Goal: Task Accomplishment & Management: Complete application form

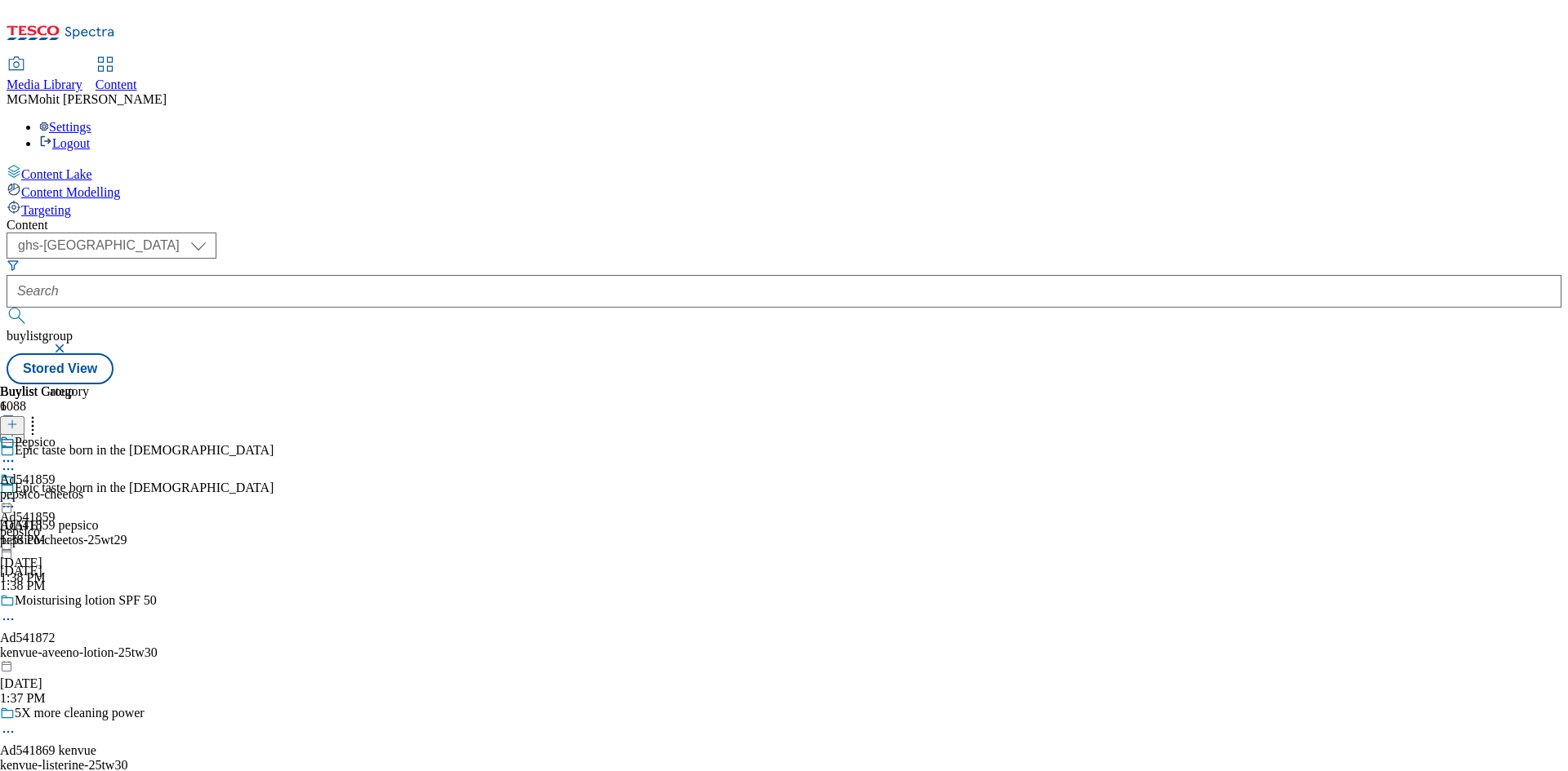
select select "ghs-[GEOGRAPHIC_DATA]"
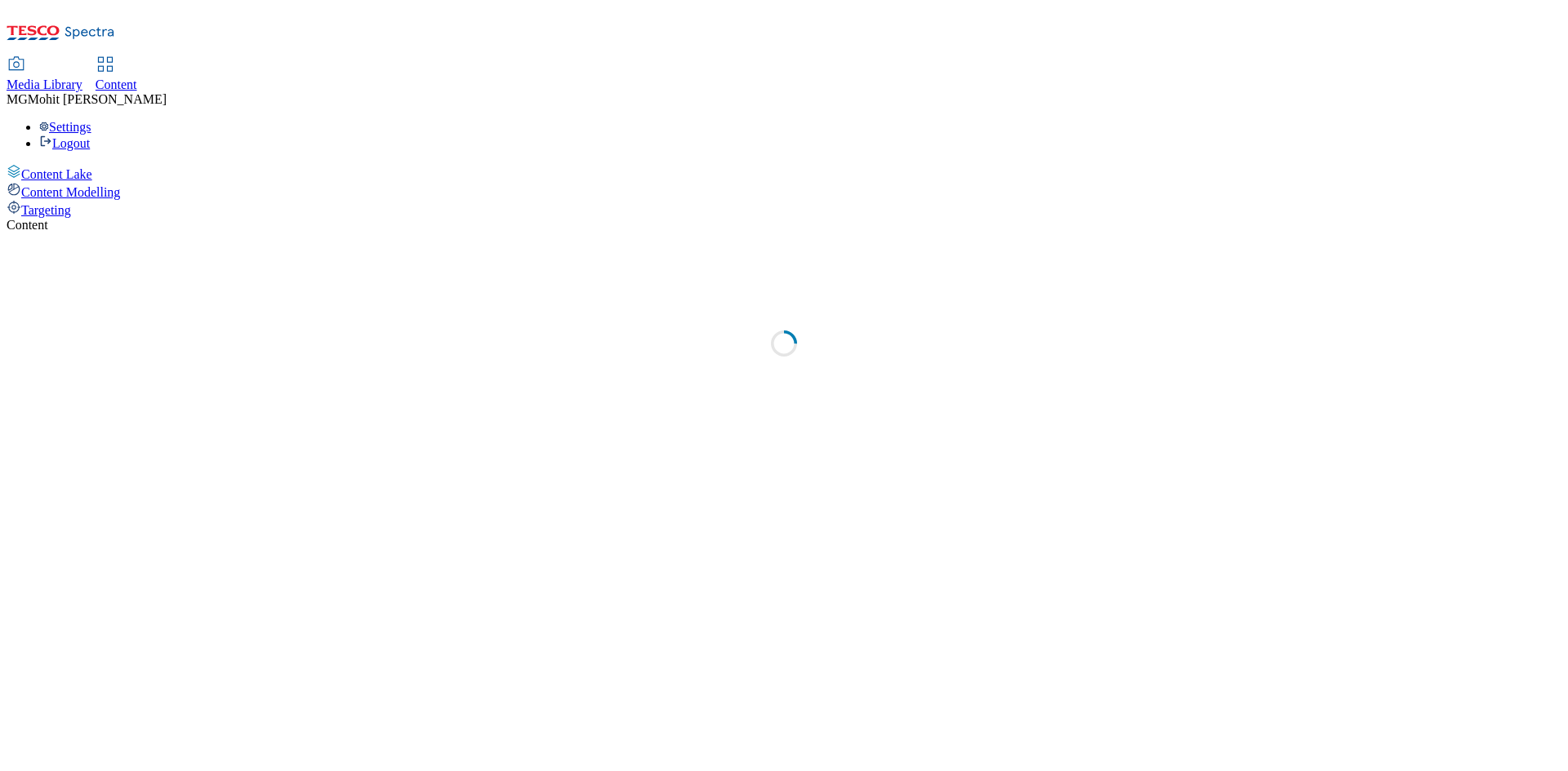
select select "ghs-[GEOGRAPHIC_DATA]"
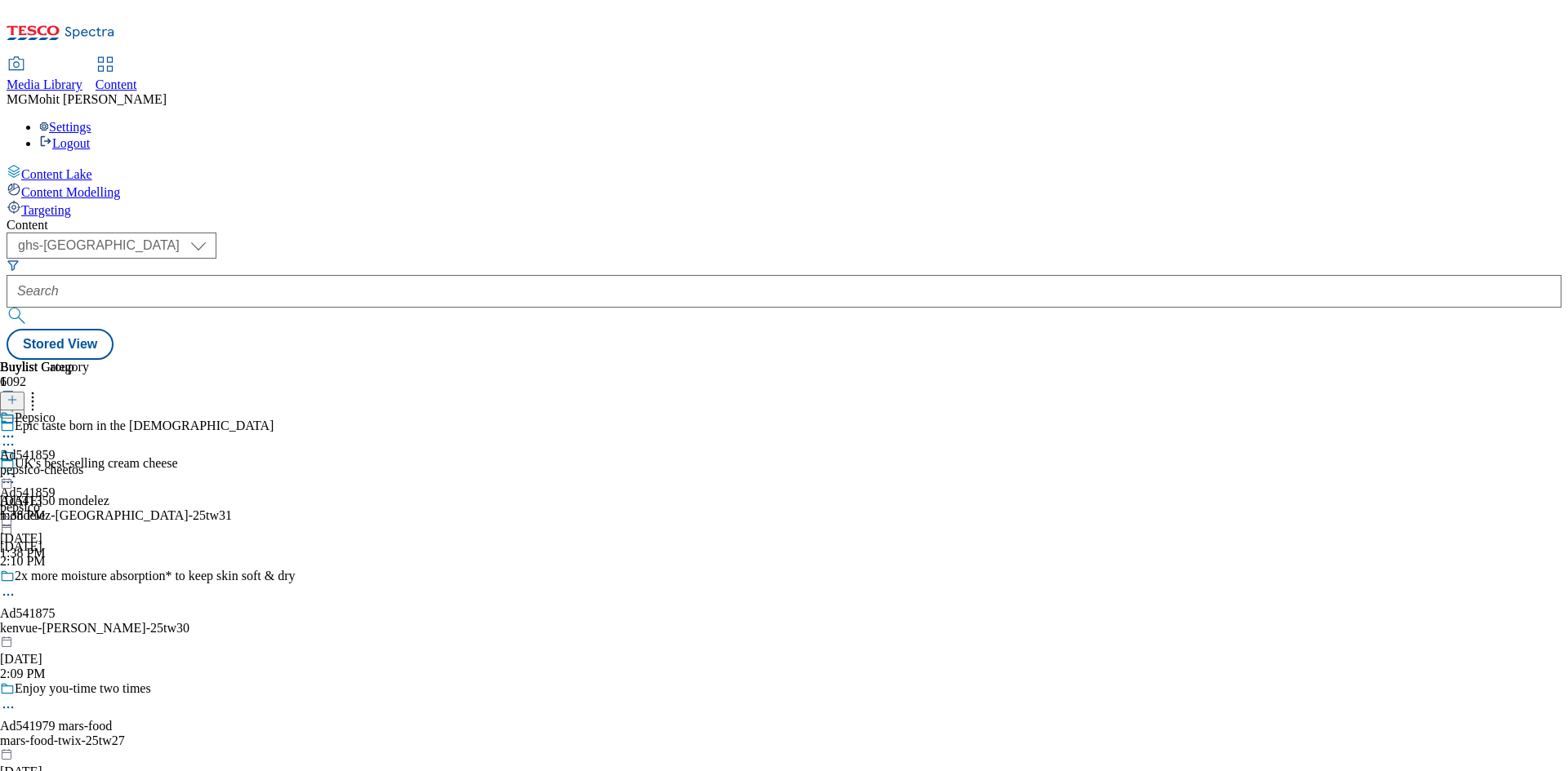
click at [18, 402] on icon at bounding box center [12, 408] width 11 height 11
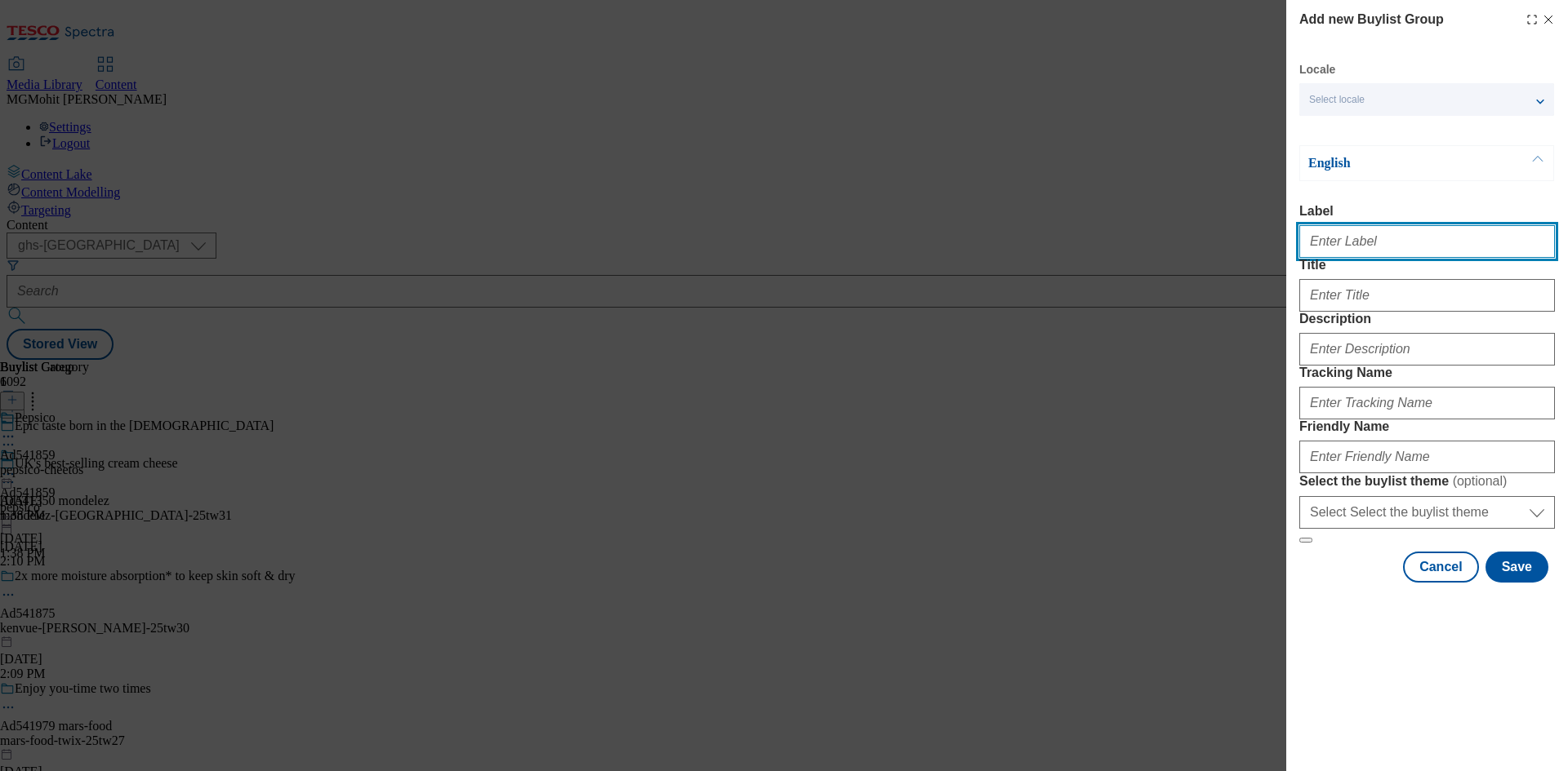
click at [1370, 246] on input "Label" at bounding box center [1427, 241] width 256 height 33
paste input "Ad541867 kenvue"
type input "Ad541867 kenvue"
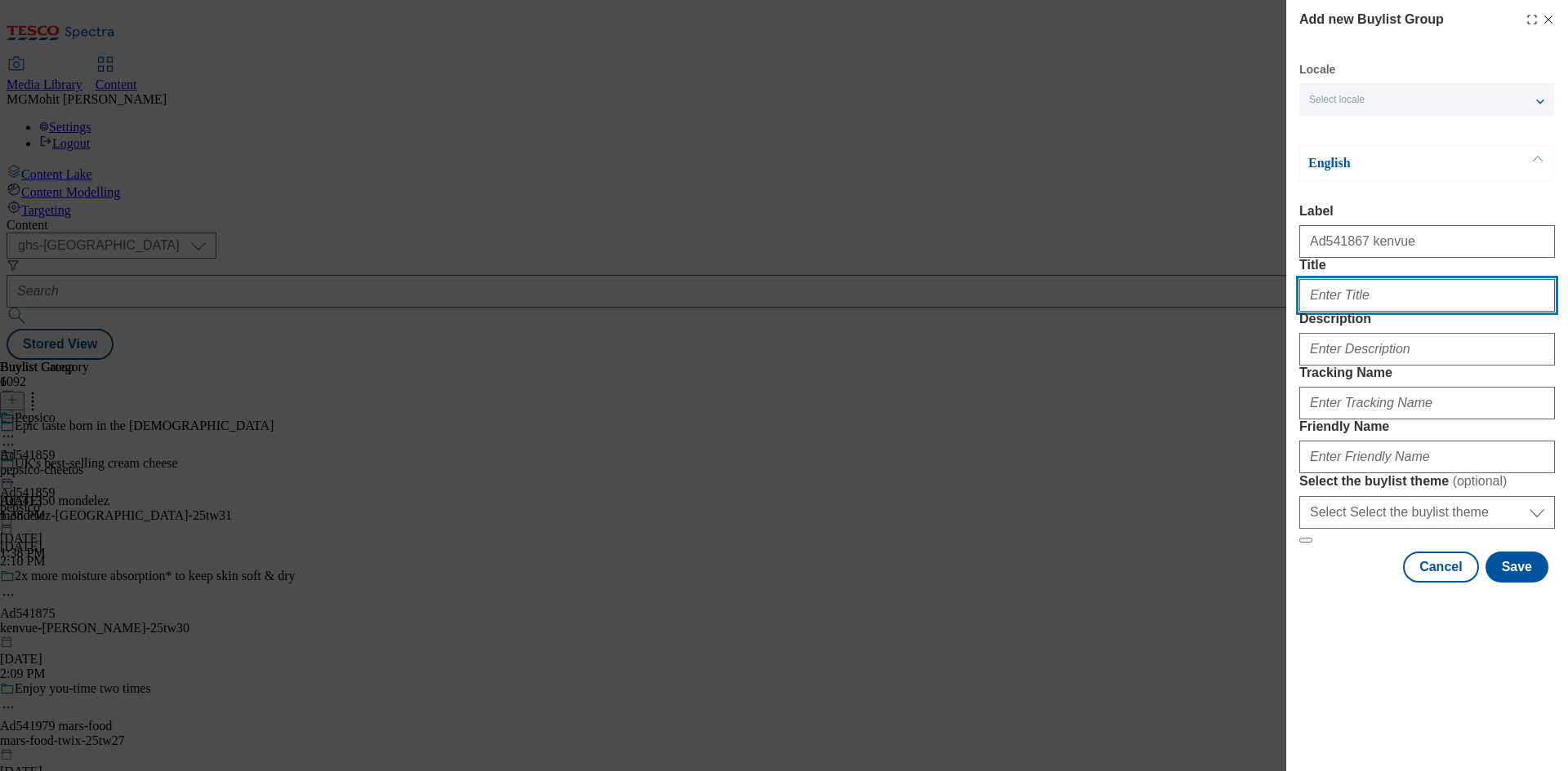
paste input "Relieves very [MEDICAL_DATA] in 60""
type input "Relieves very [MEDICAL_DATA] in 60""
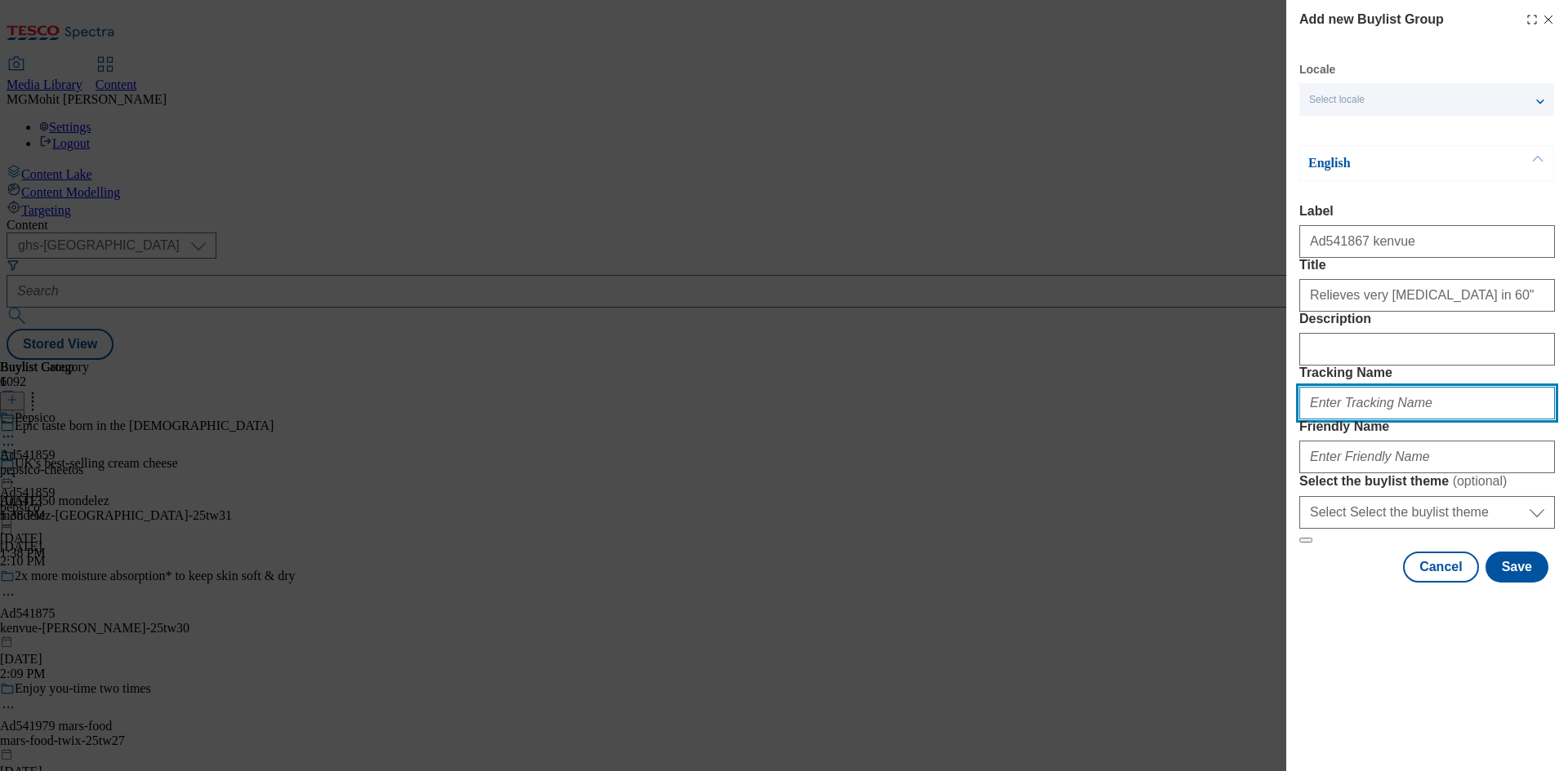
paste input "DH_AD541867"
type input "DH_AD541867"
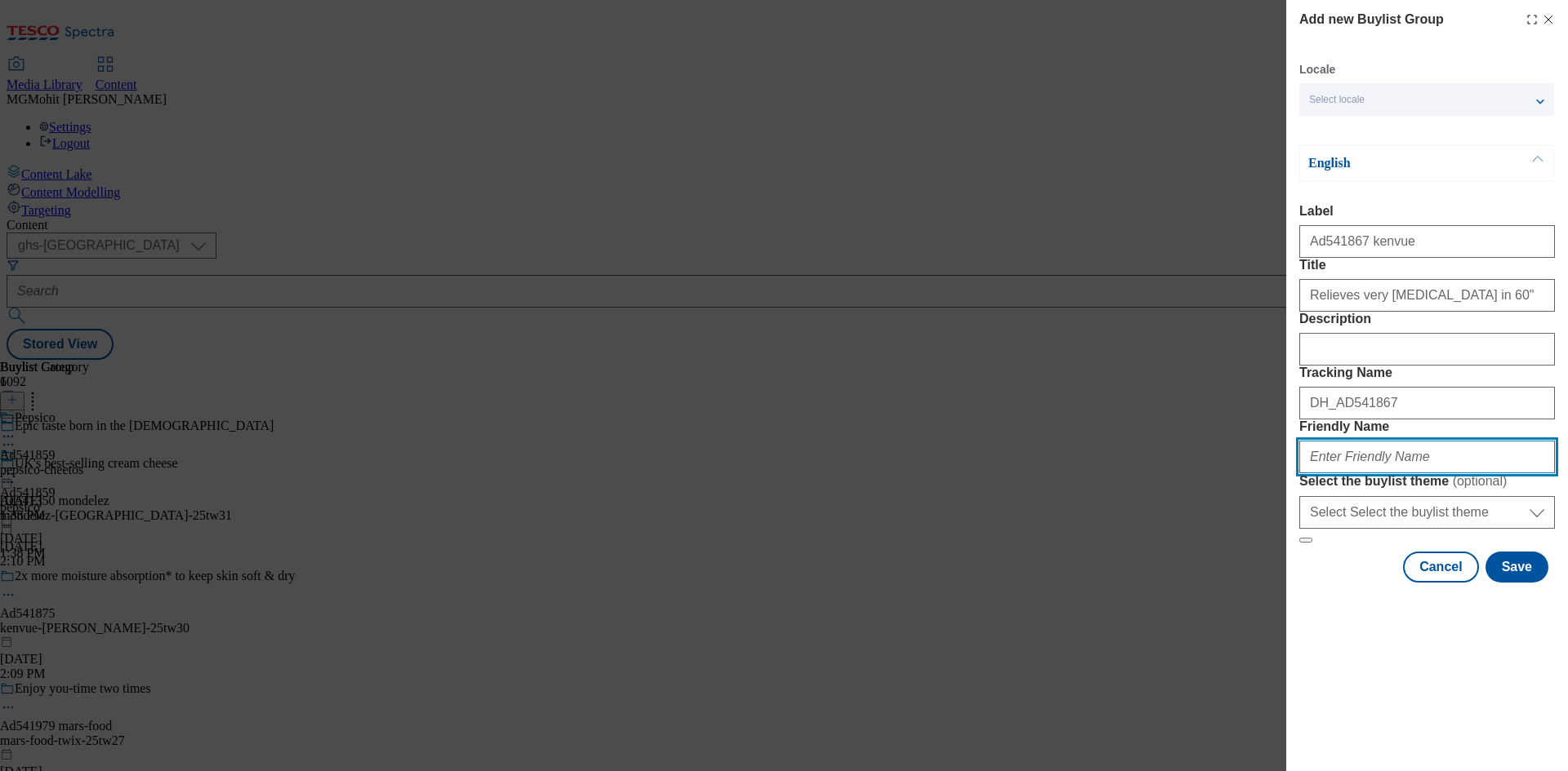
click at [1377, 473] on input "Friendly Name" at bounding box center [1427, 456] width 256 height 33
click at [923, 435] on div "Add new Buylist Group Locale Select locale English Welsh English Label Ad541867…" at bounding box center [784, 386] width 1568 height 771
click at [1357, 473] on input "Friendly Name" at bounding box center [1427, 456] width 256 height 33
paste input "kenvue-aveeno-skin-relief-25tw30"
type input "kenvue-aveeno-skin-relief-25tw30"
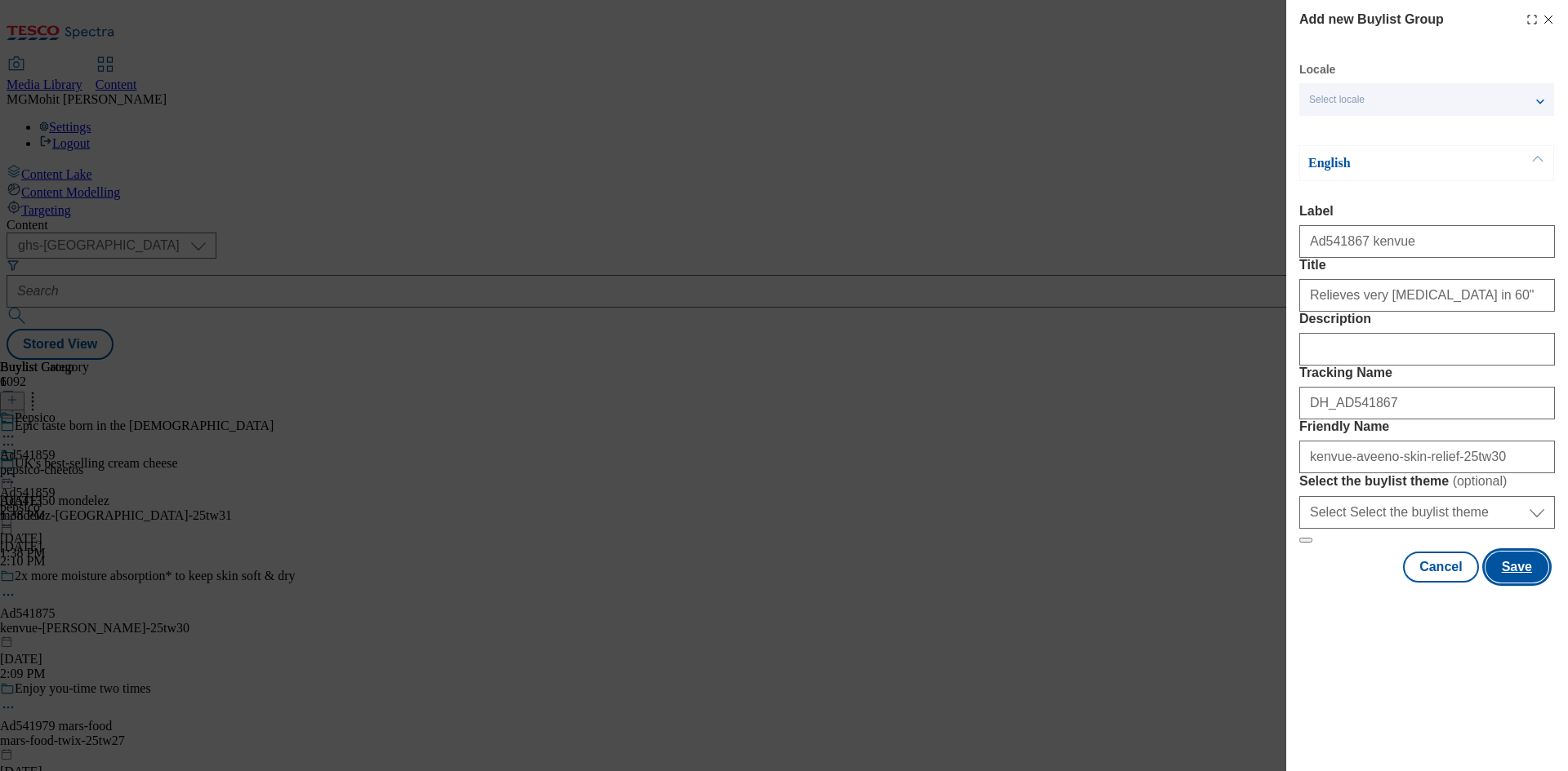
click at [1522, 582] on button "Save" at bounding box center [1517, 567] width 63 height 31
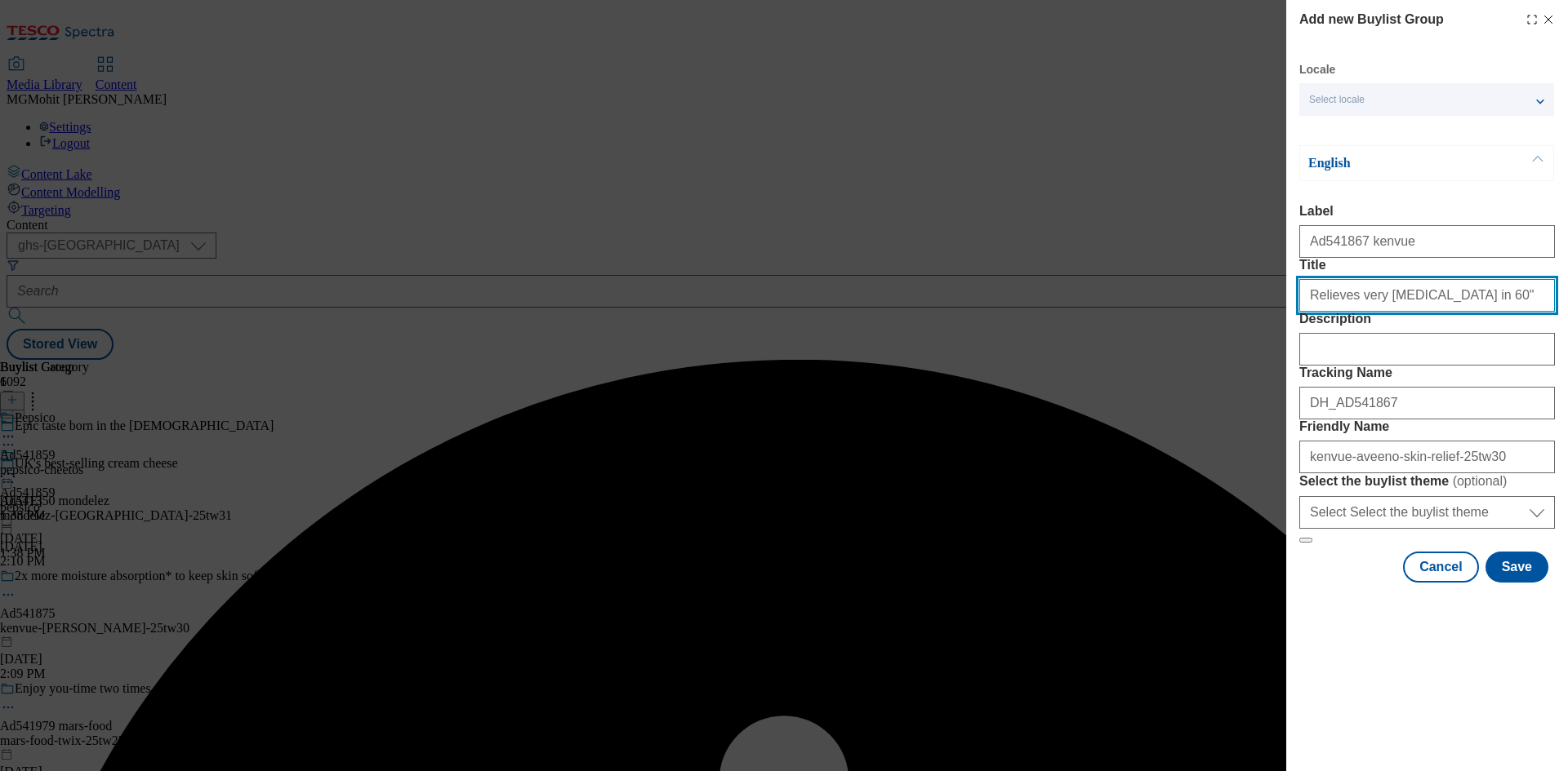
click at [1464, 312] on input "Title" at bounding box center [1427, 295] width 256 height 33
type input "Relieves very [MEDICAL_DATA] in 60""
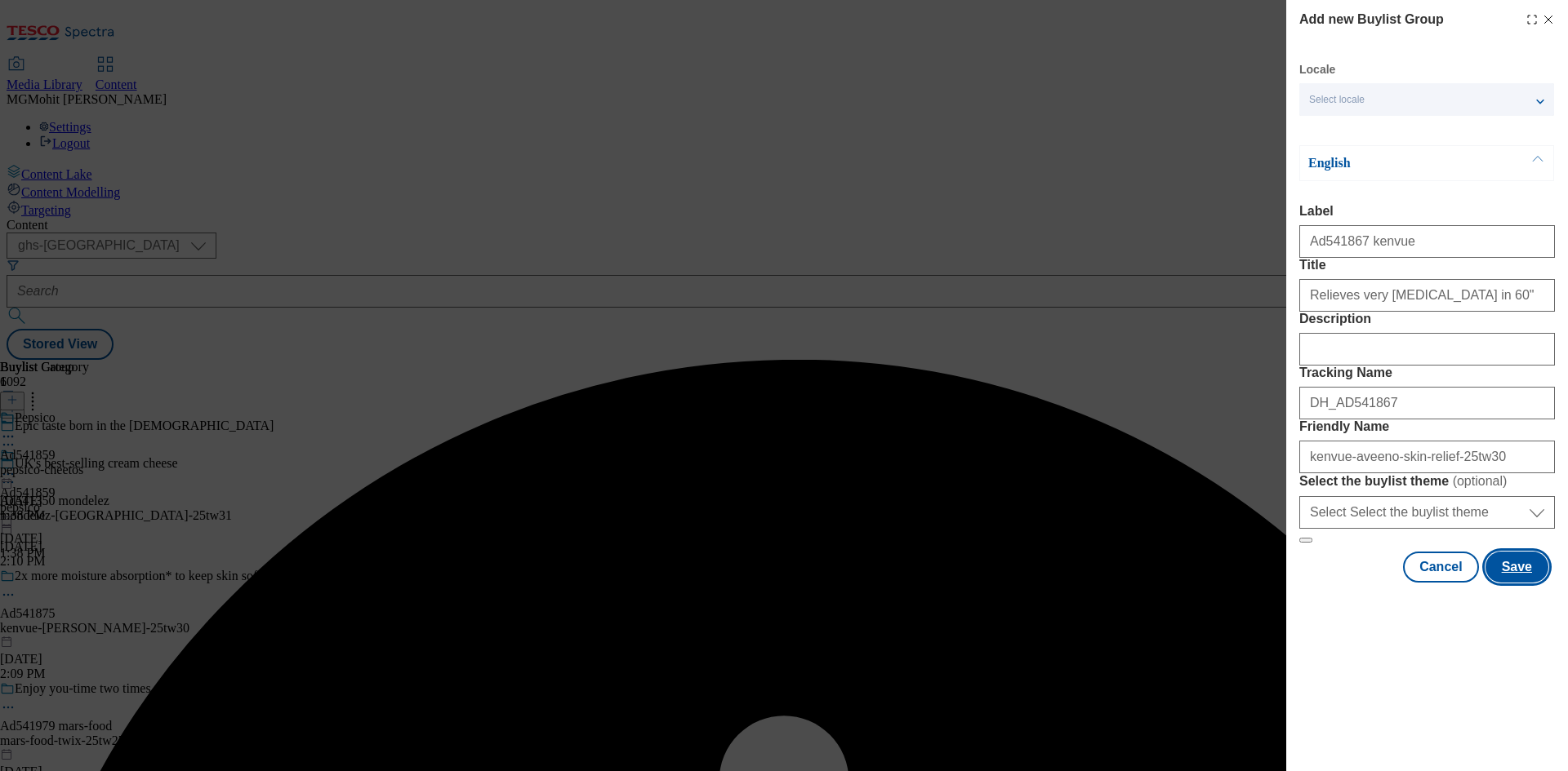
click at [1516, 582] on button "Save" at bounding box center [1517, 567] width 63 height 31
click at [1509, 582] on button "Save" at bounding box center [1517, 567] width 63 height 31
click at [1515, 582] on button "Save" at bounding box center [1517, 567] width 63 height 31
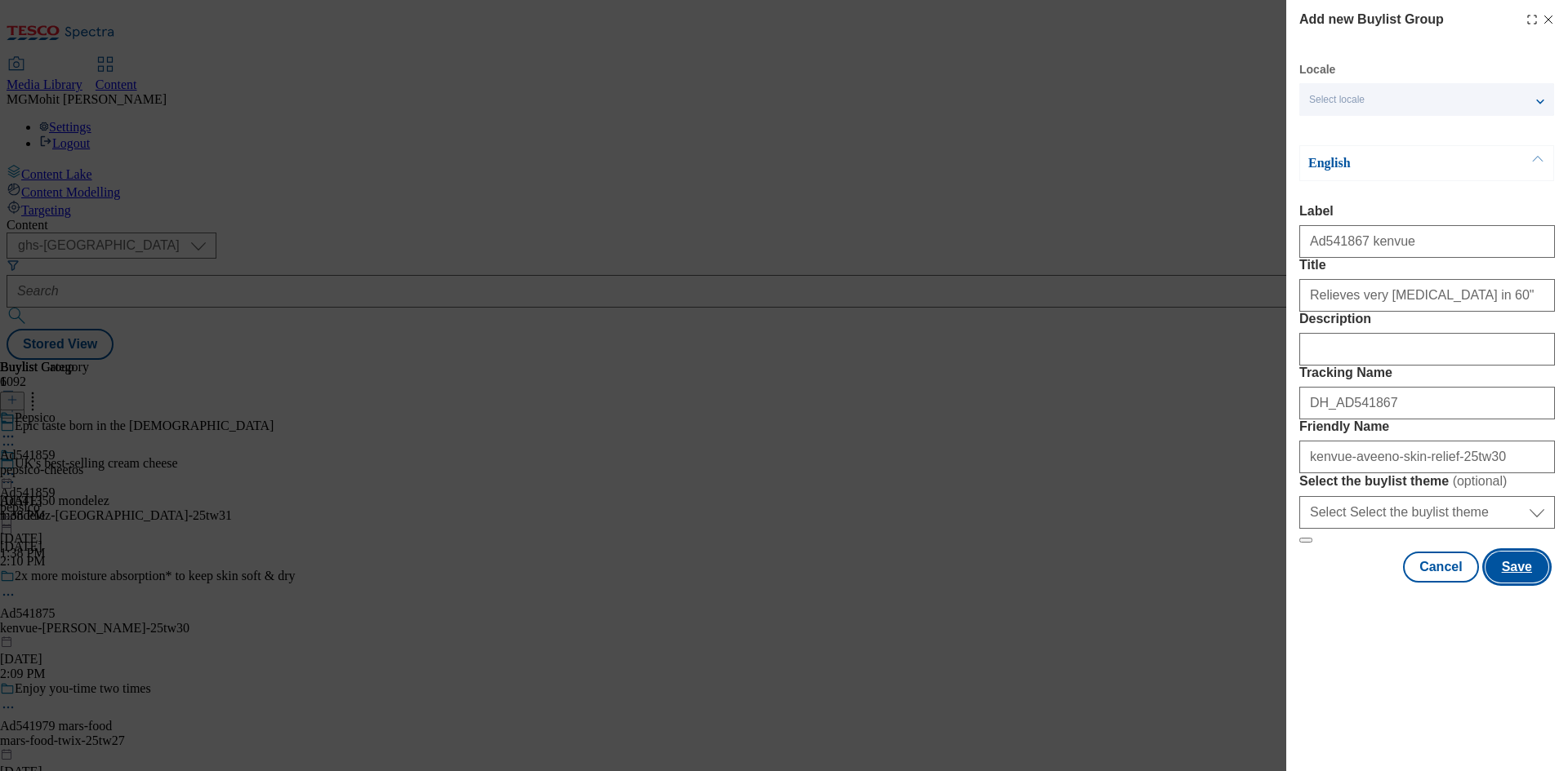
click at [1519, 582] on button "Save" at bounding box center [1517, 567] width 63 height 31
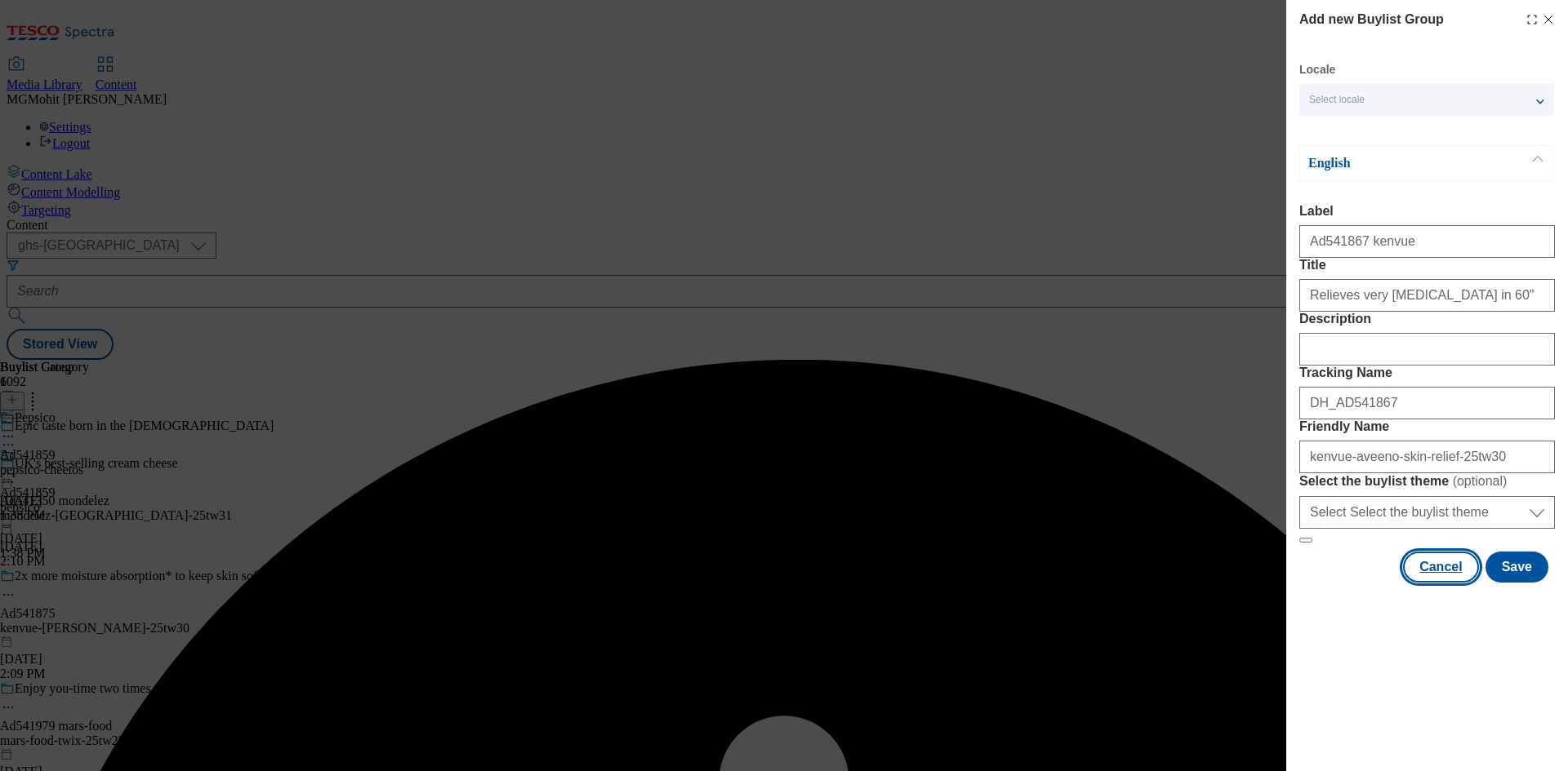
click at [1446, 582] on button "Cancel" at bounding box center [1440, 567] width 75 height 31
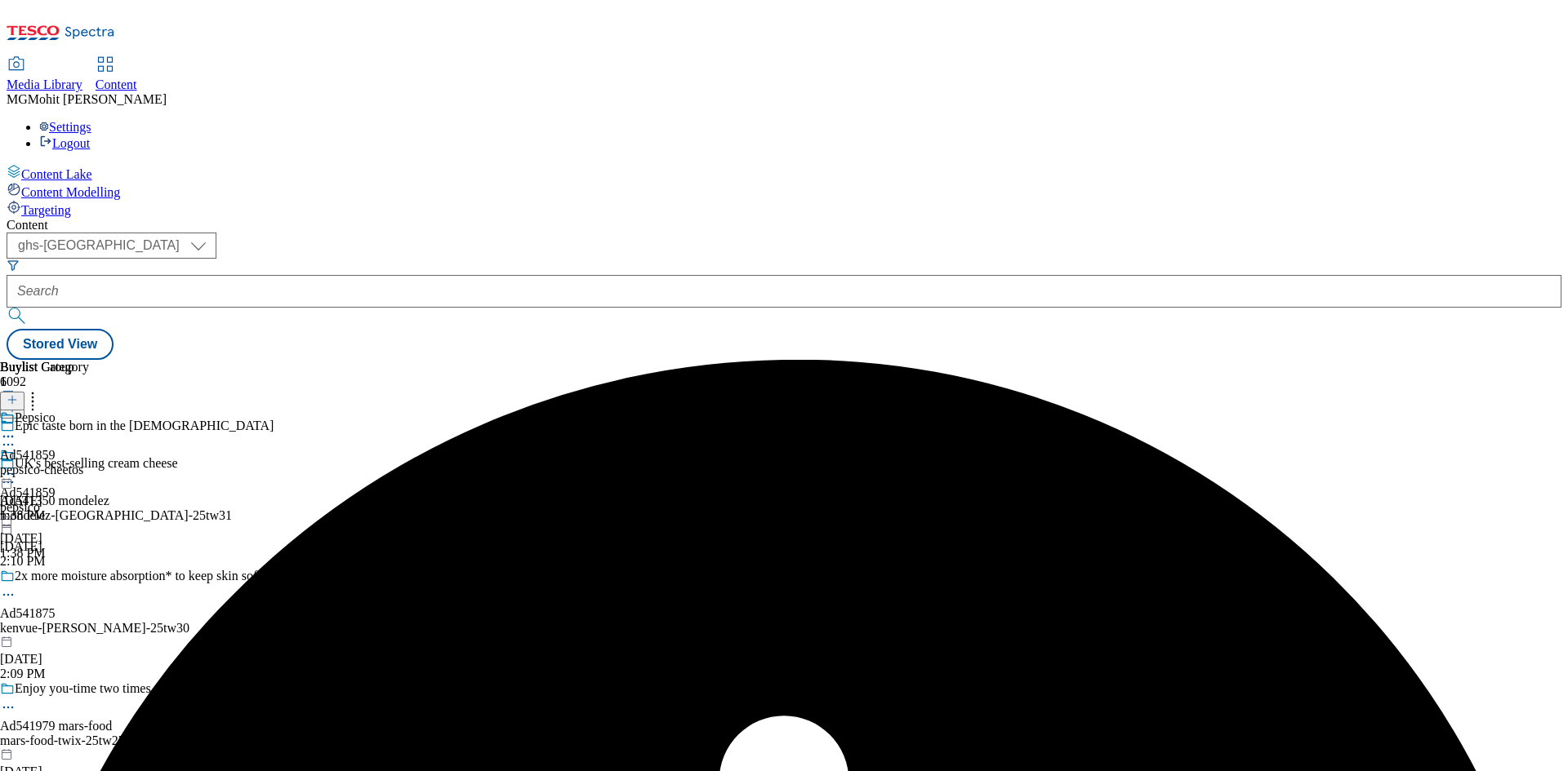
click at [582, 217] on div "Content ( optional ) ghs-roi ghs-uk ghs-uk Stored View Buylist Group 6092 Epic …" at bounding box center [784, 288] width 1555 height 142
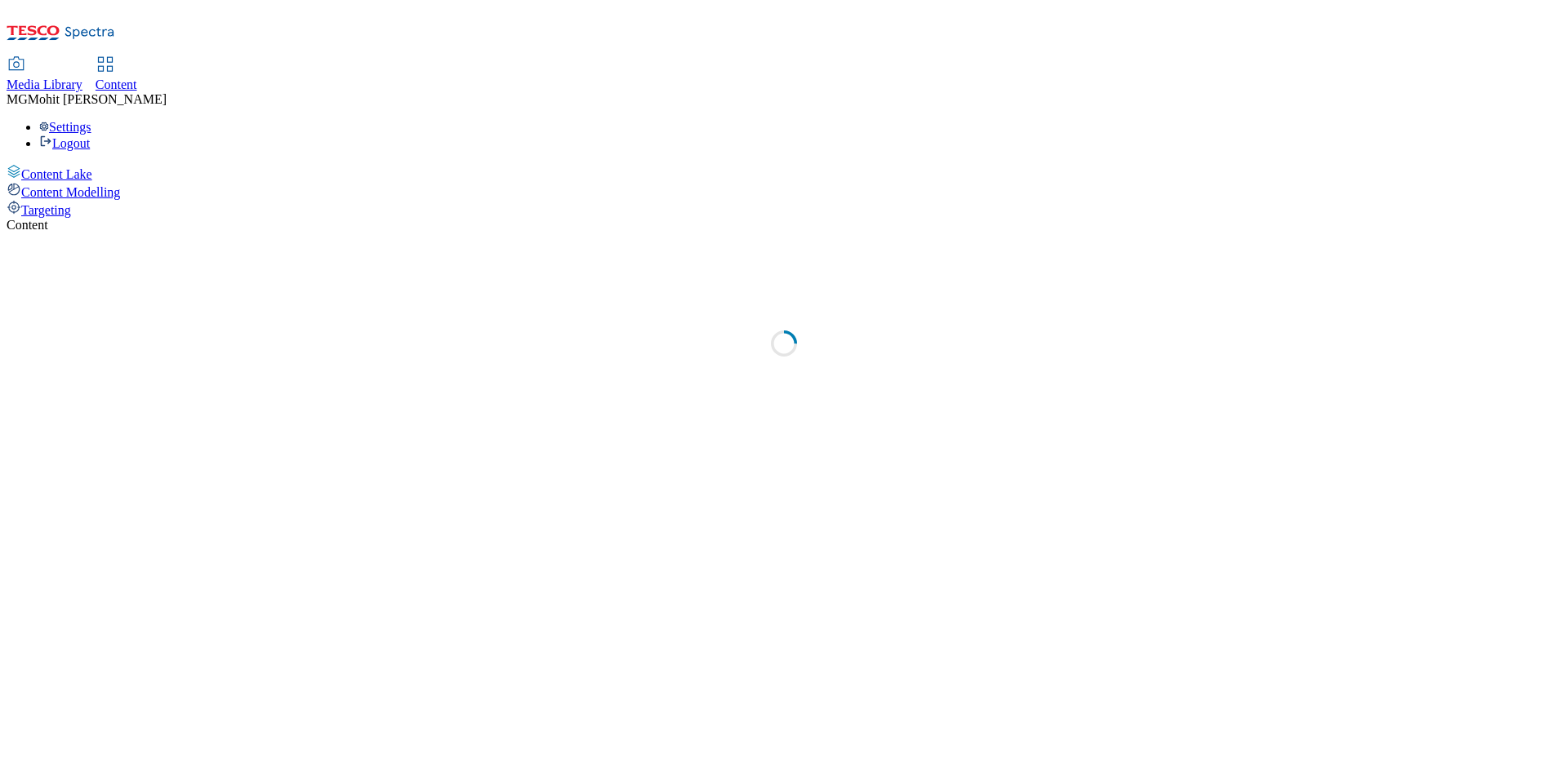
select select "ghs-[GEOGRAPHIC_DATA]"
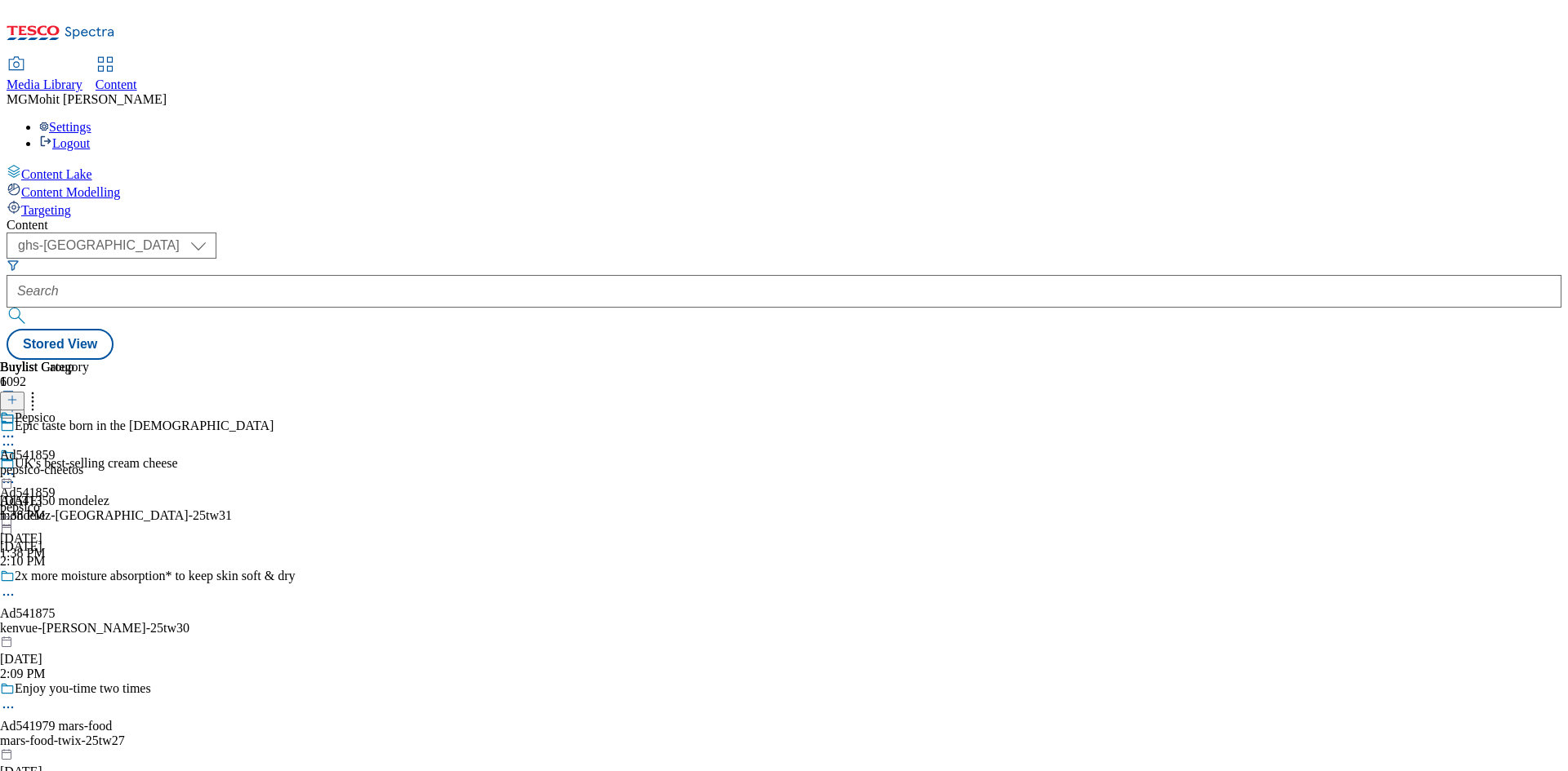
click at [12, 404] on line at bounding box center [12, 408] width 0 height 8
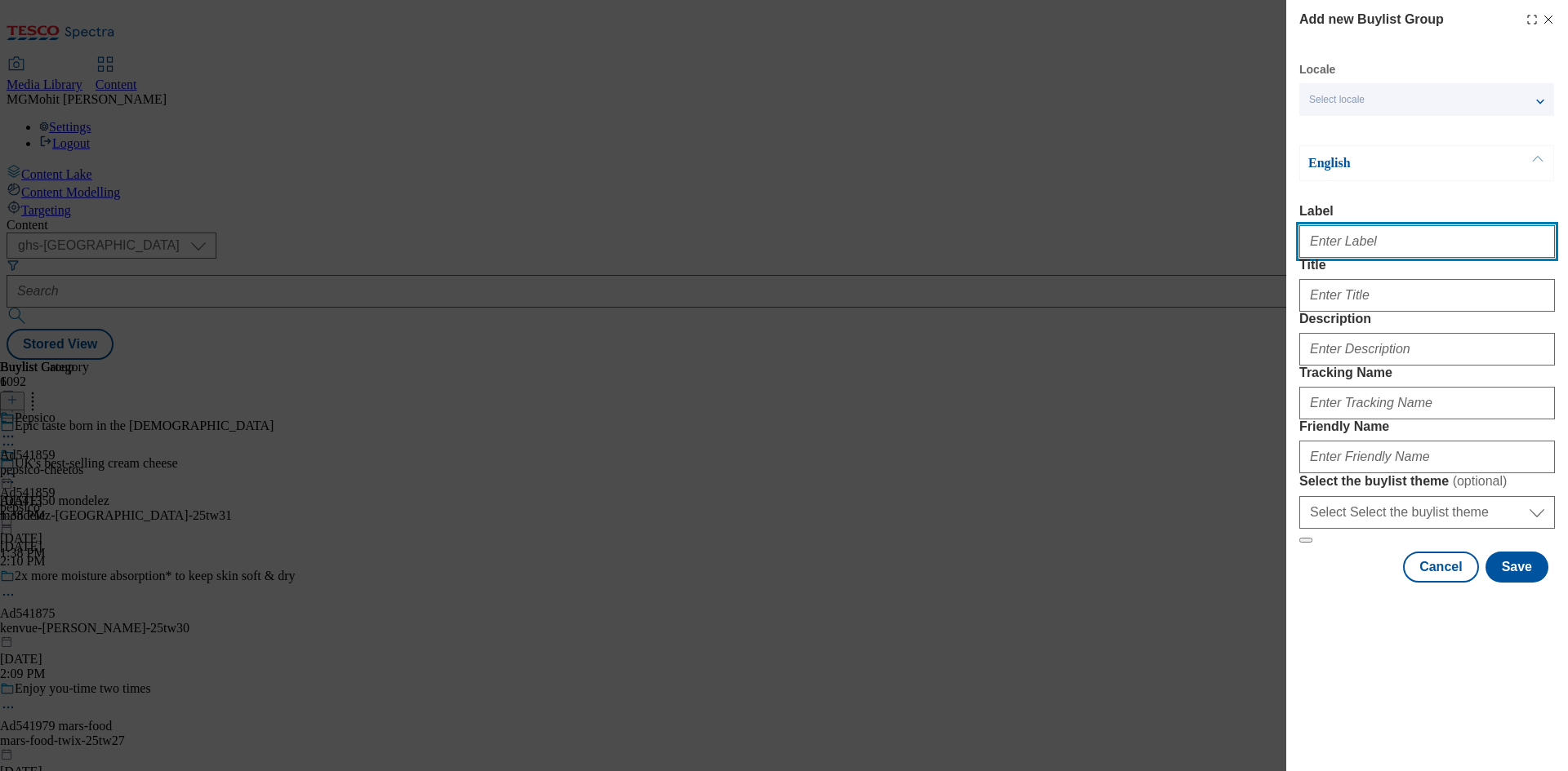
click at [1370, 250] on input "Label" at bounding box center [1427, 241] width 256 height 33
paste input "Ad541867 kenvue"
type input "Ad541867 kenvue"
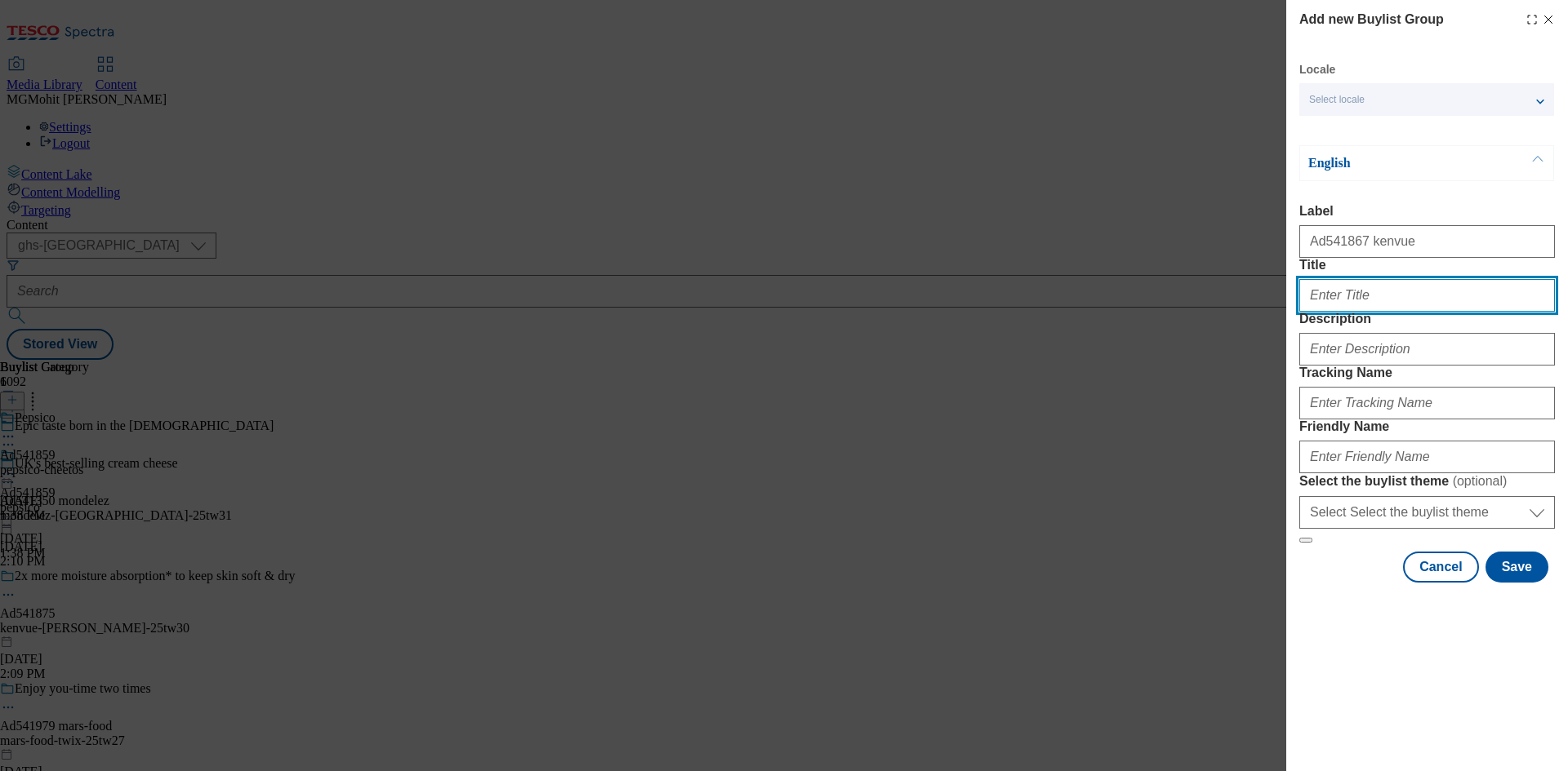
paste input "Relieves very [MEDICAL_DATA] in 60""
type input "Relieves very [MEDICAL_DATA] in 60""
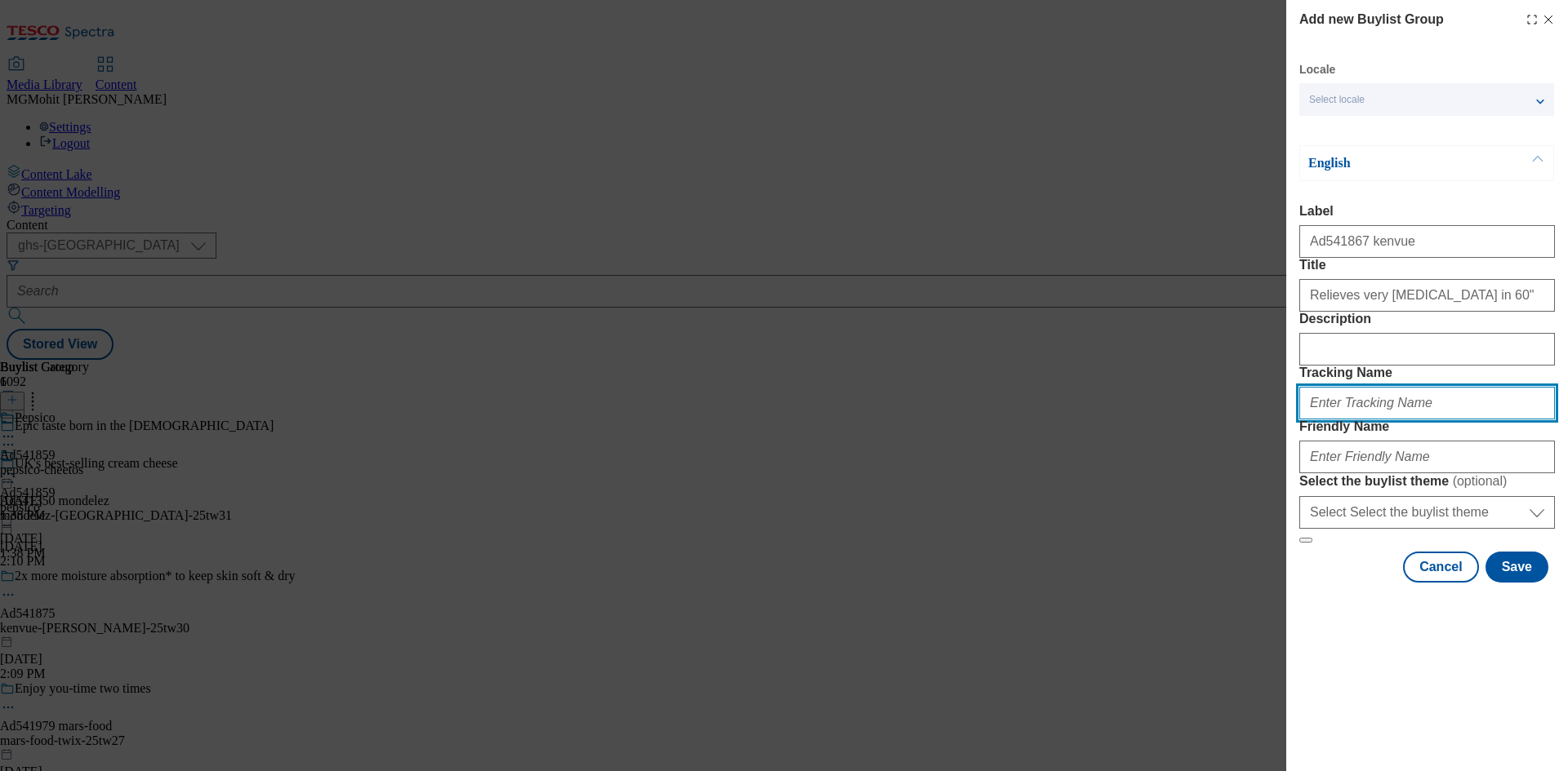
paste input "DH_AD541867"
type input "DH_AD541867"
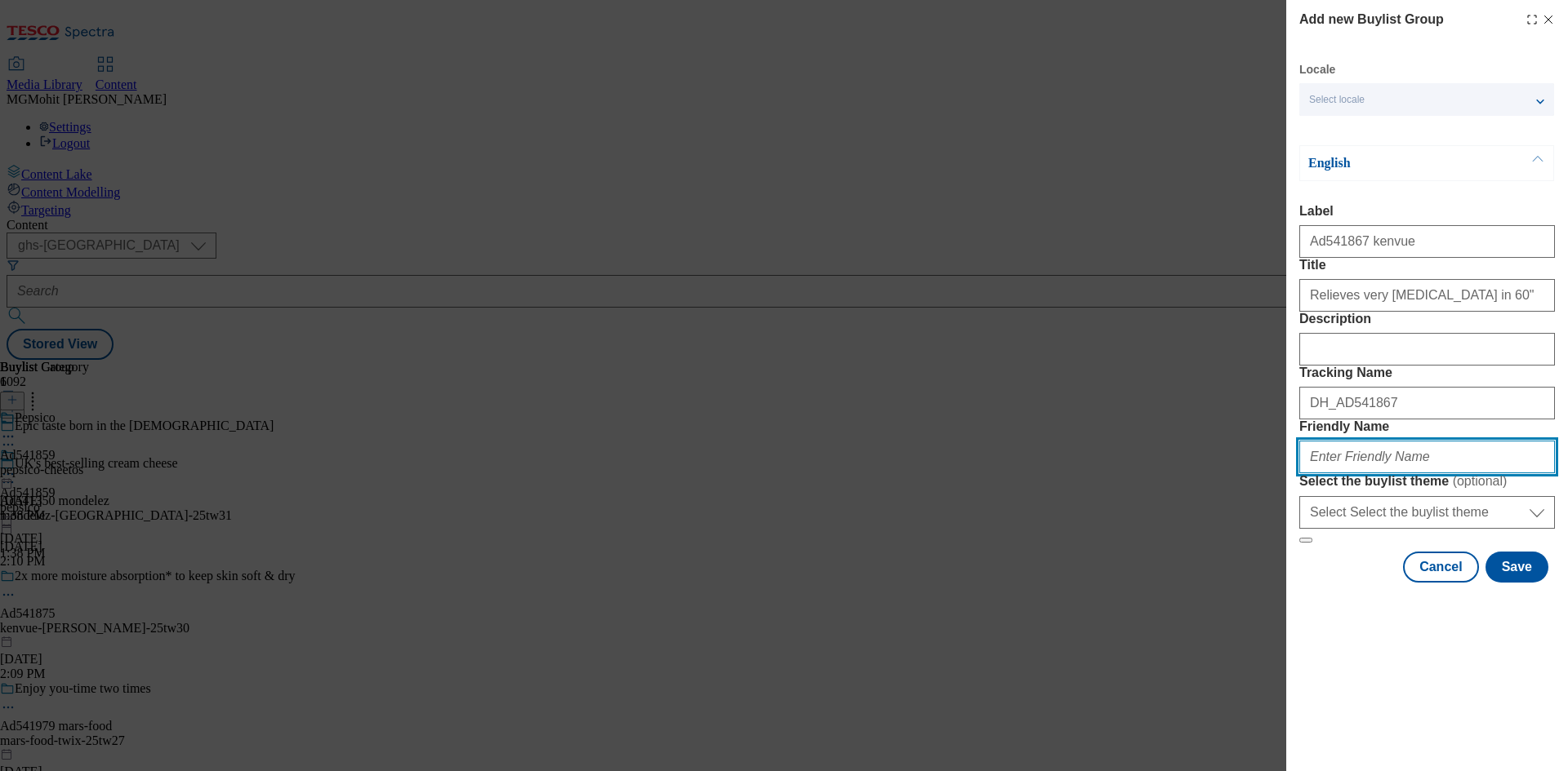
paste input "kenvue-aveeno-skin-relief-25tw30"
type input "kenvue-aveeno-skin-relief-25tw30"
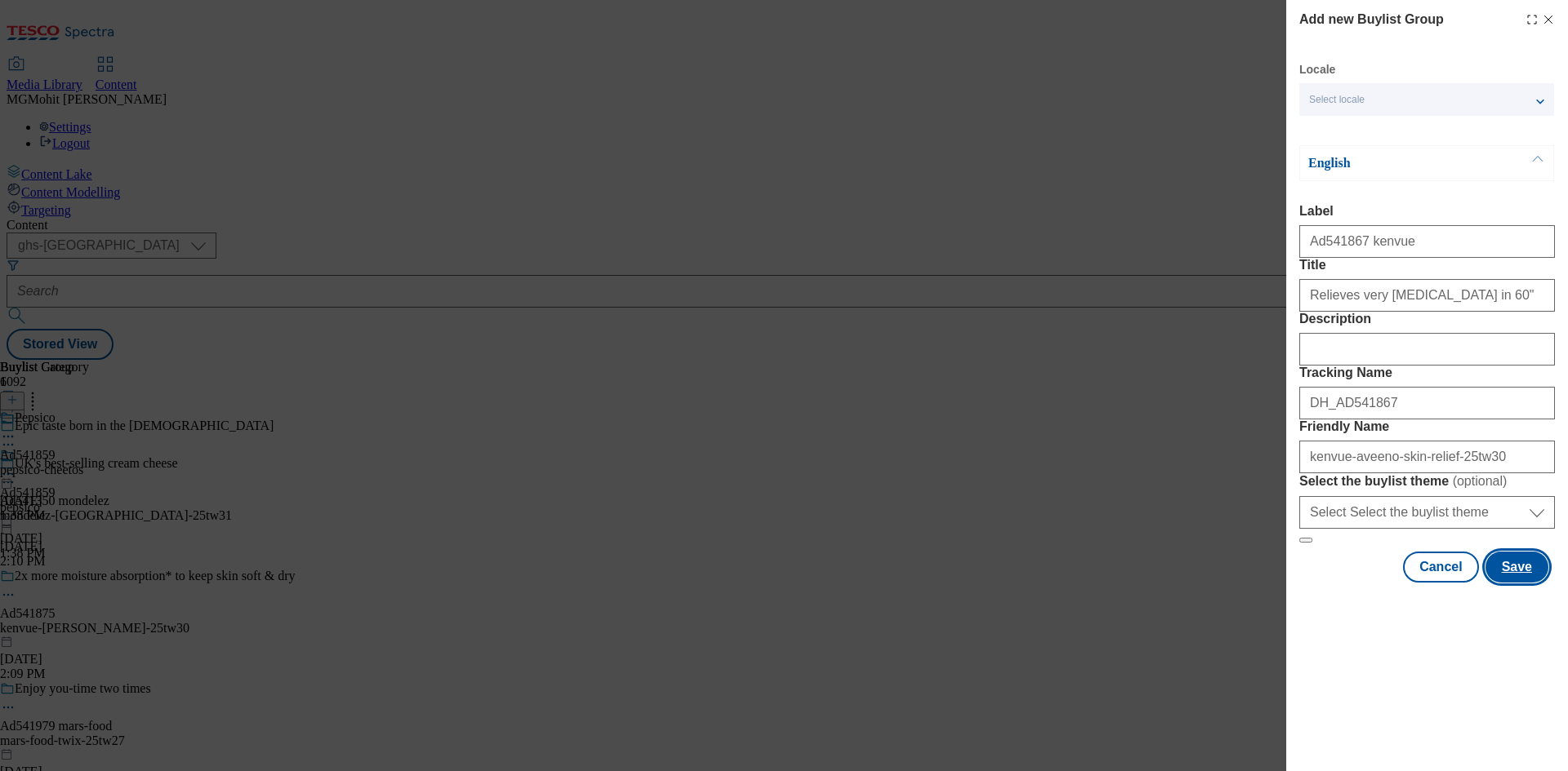
click at [1535, 582] on button "Save" at bounding box center [1517, 567] width 63 height 31
click at [1510, 582] on button "Save" at bounding box center [1517, 567] width 63 height 31
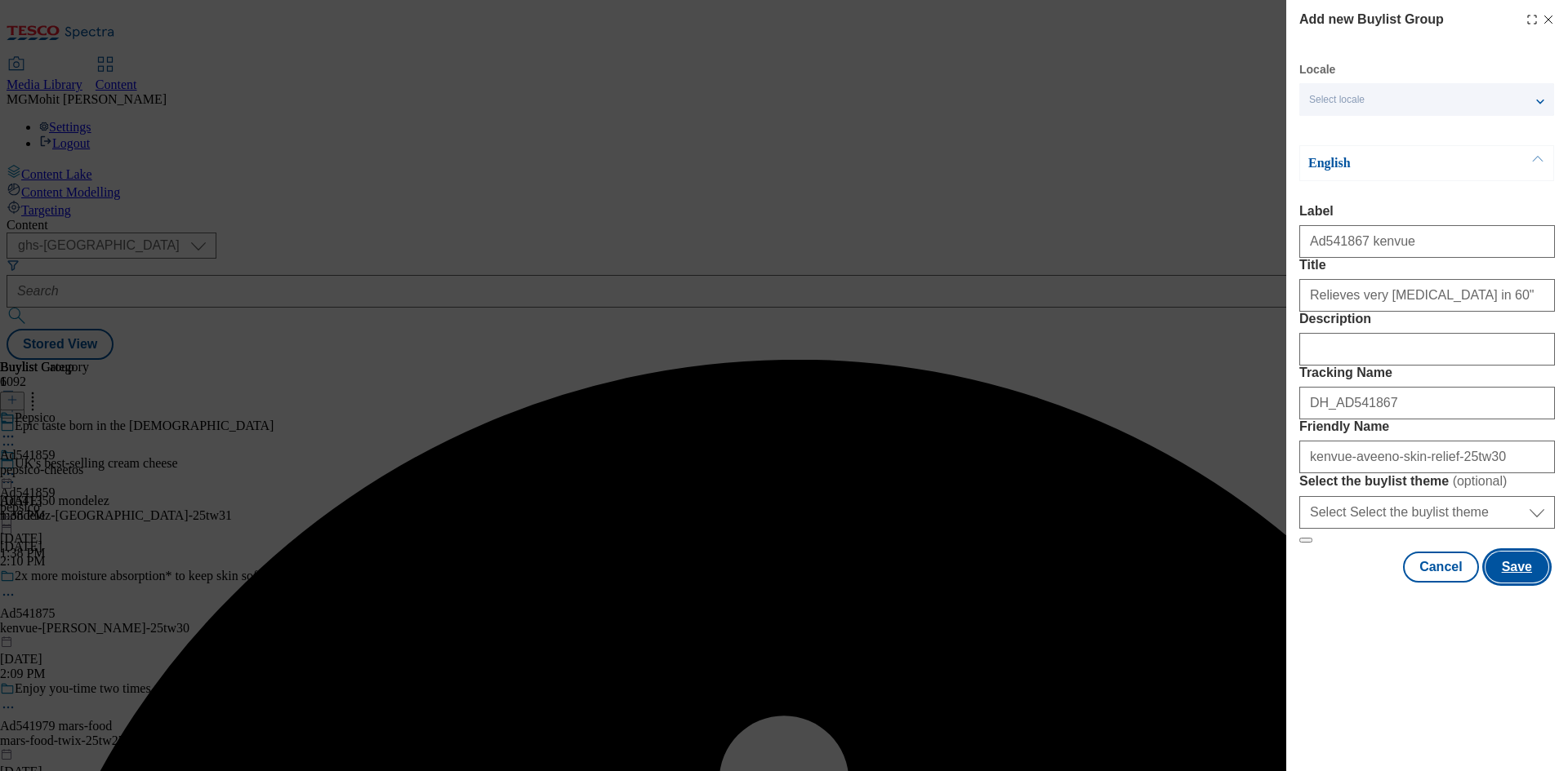
click at [1510, 582] on button "Save" at bounding box center [1517, 567] width 63 height 31
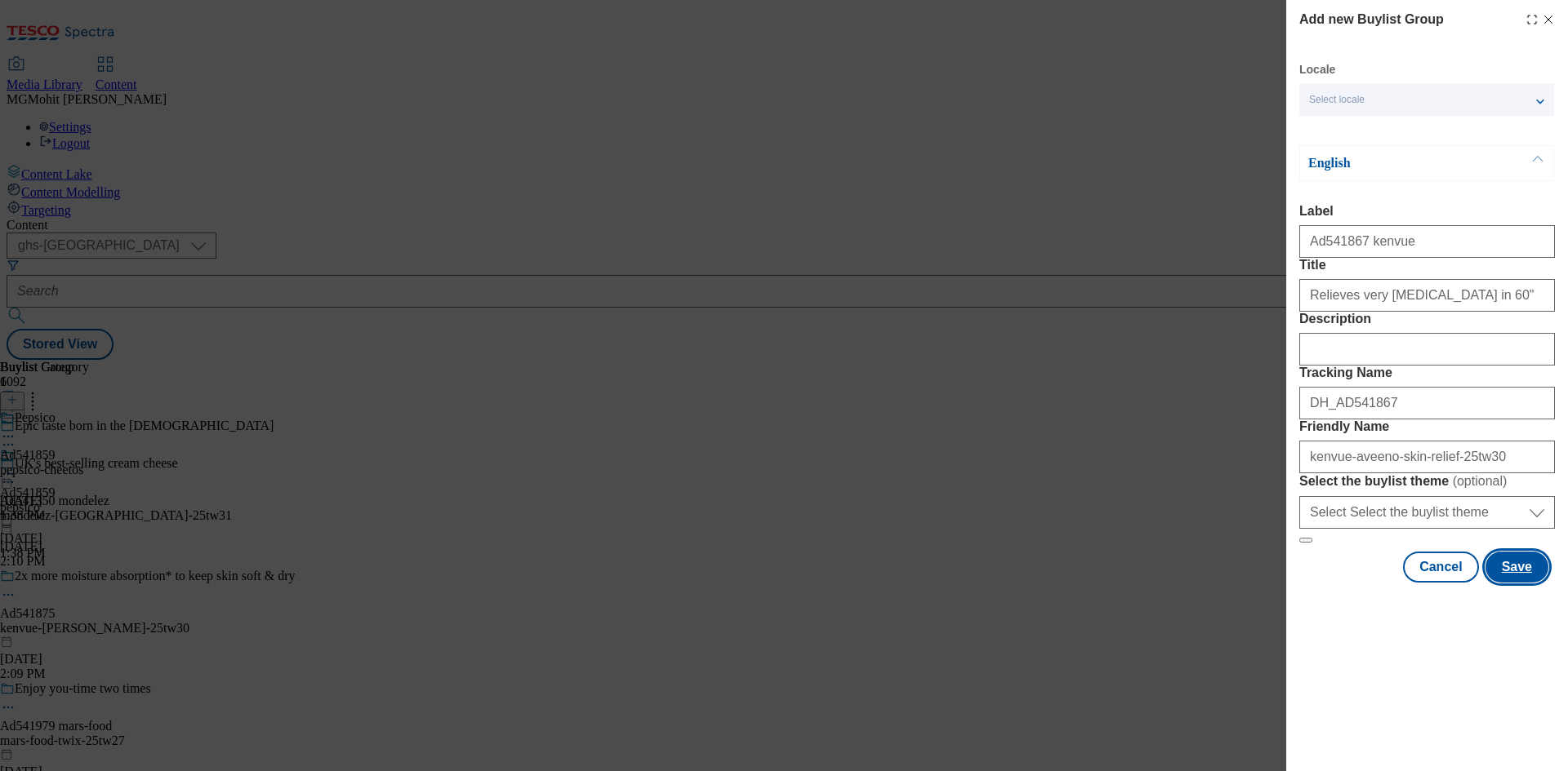
click at [1507, 582] on button "Save" at bounding box center [1517, 567] width 63 height 31
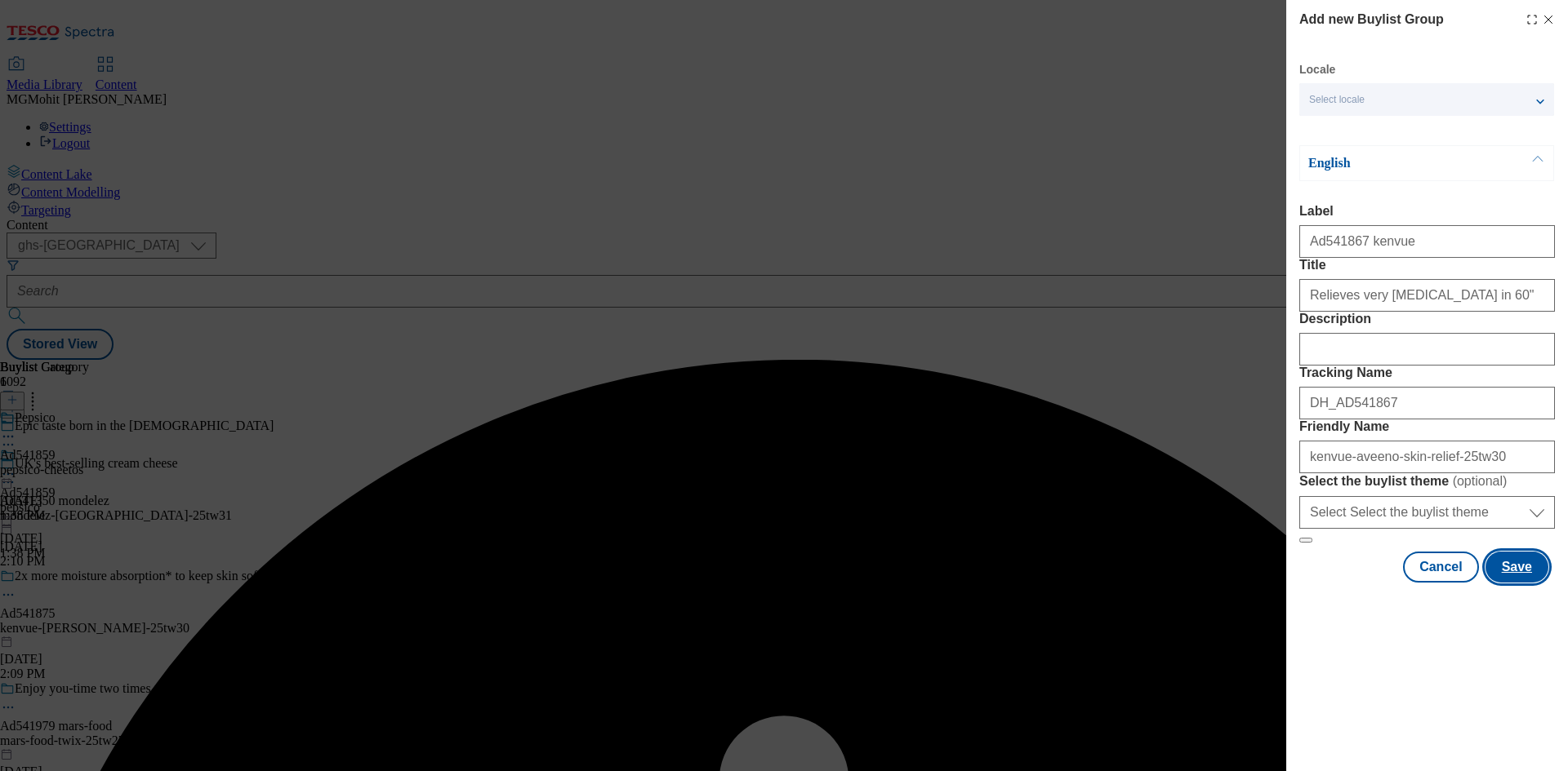
click at [1507, 582] on button "Save" at bounding box center [1517, 567] width 63 height 31
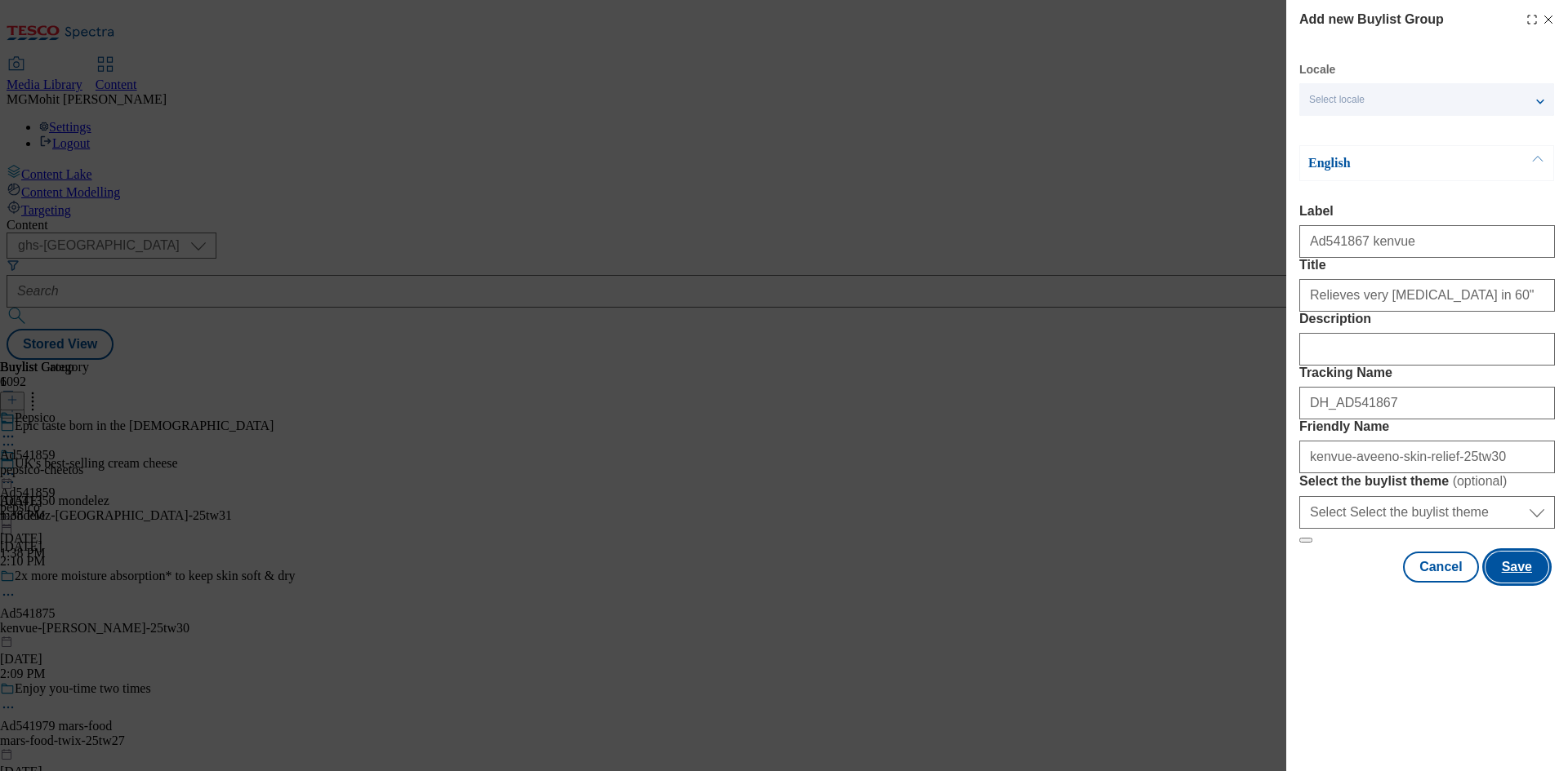
click at [1523, 582] on button "Save" at bounding box center [1517, 567] width 63 height 31
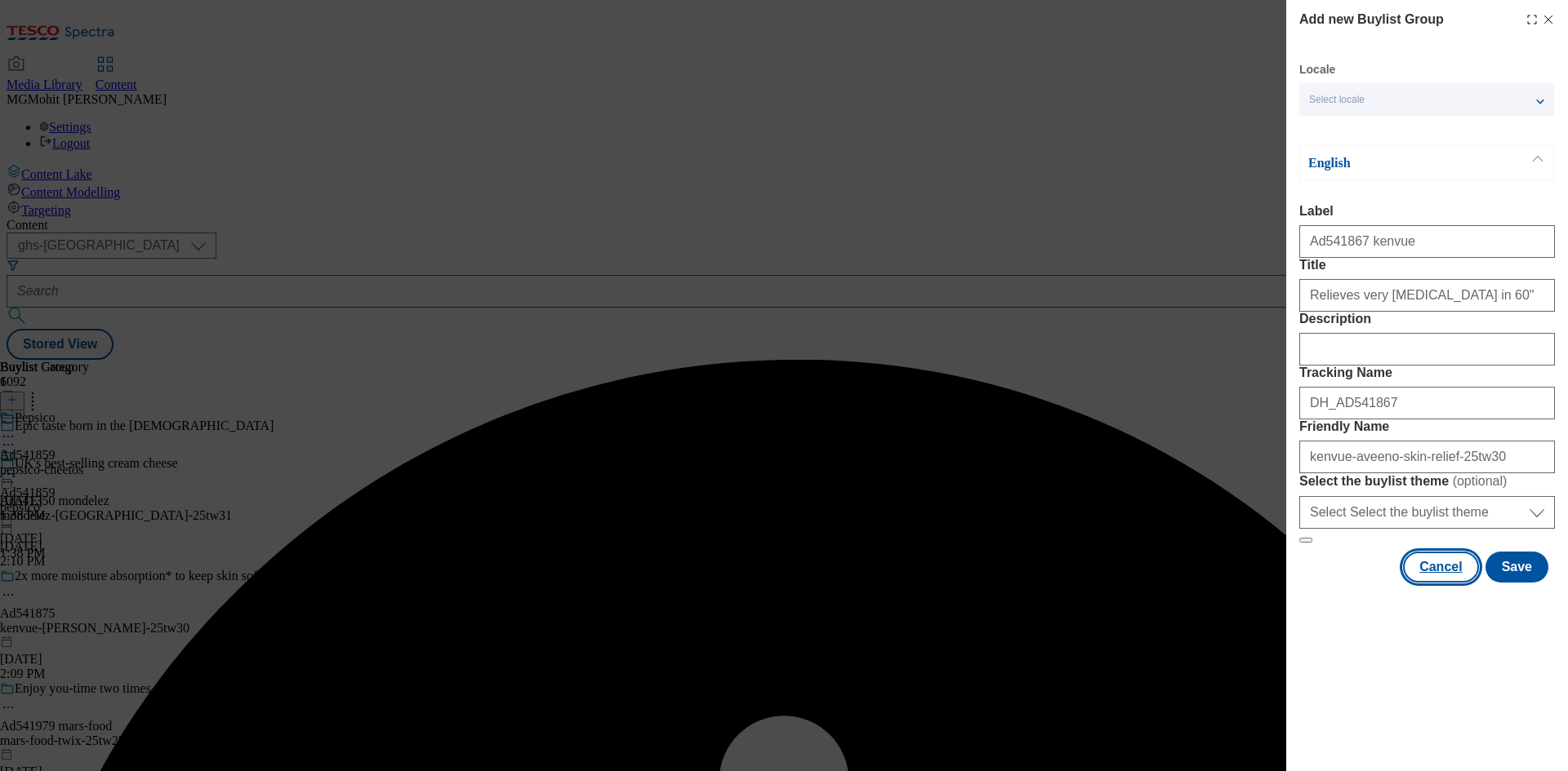
click at [1439, 582] on button "Cancel" at bounding box center [1440, 567] width 75 height 31
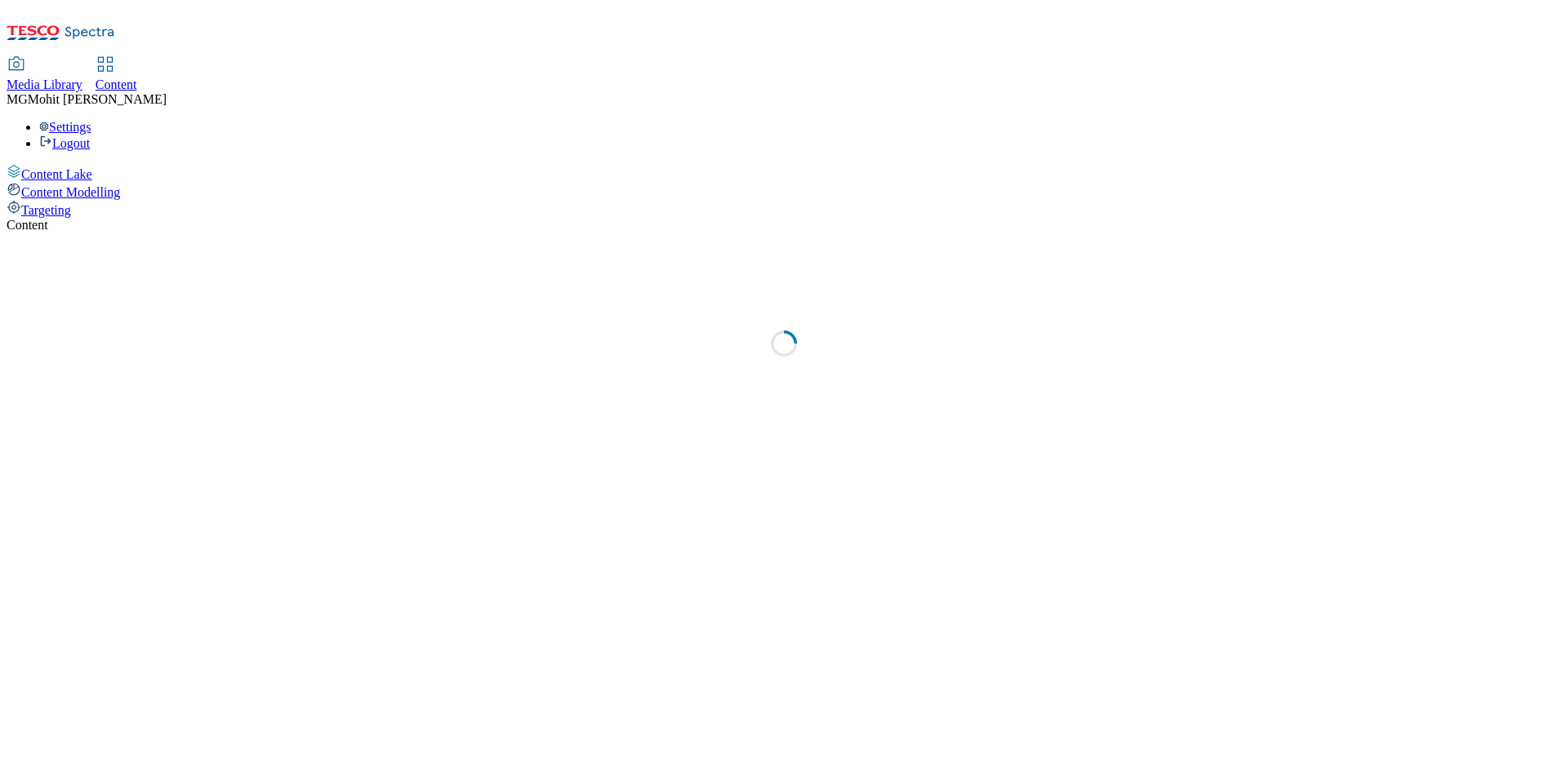
select select "ghs-[GEOGRAPHIC_DATA]"
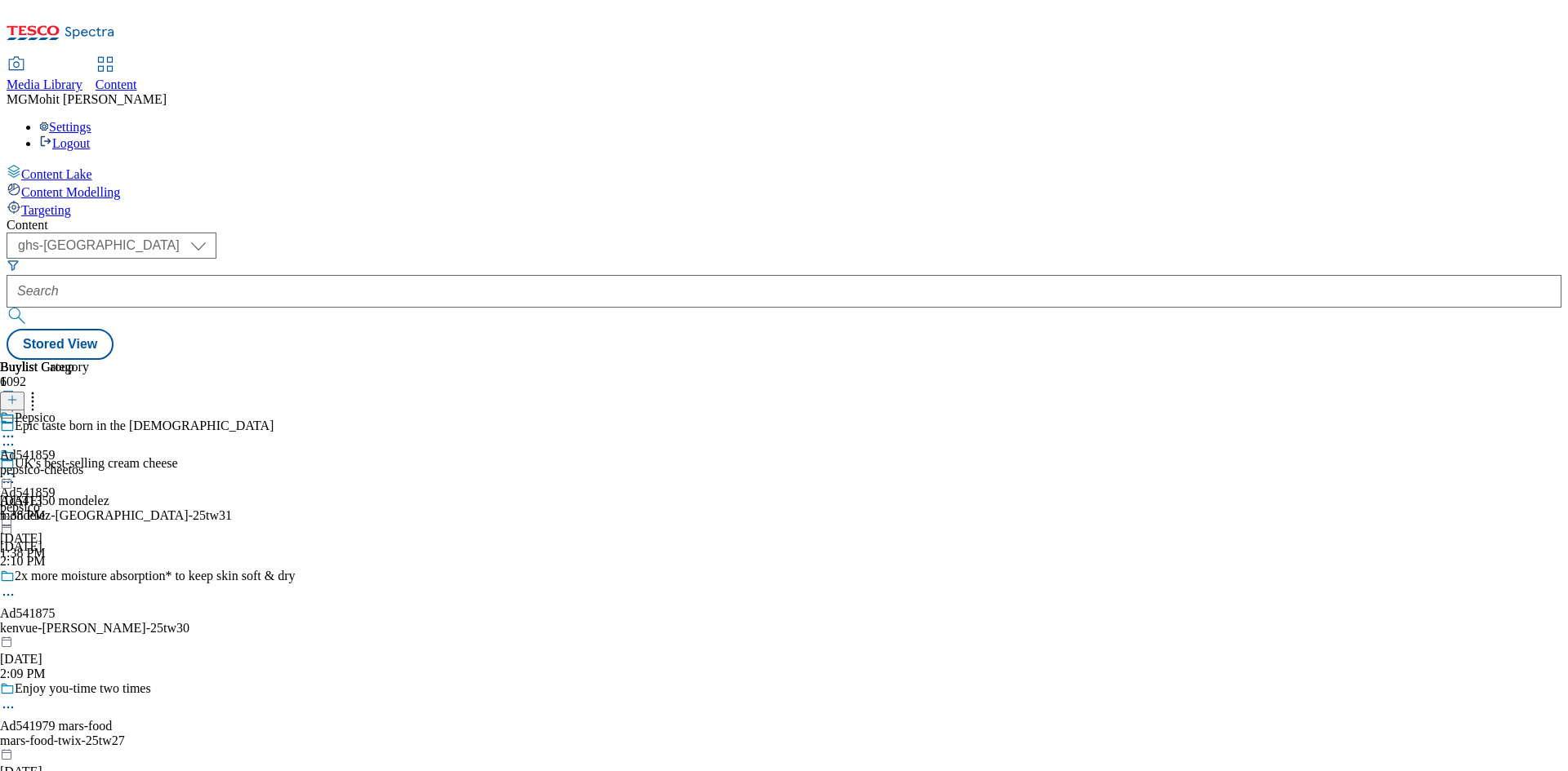
click at [18, 402] on icon at bounding box center [12, 408] width 11 height 11
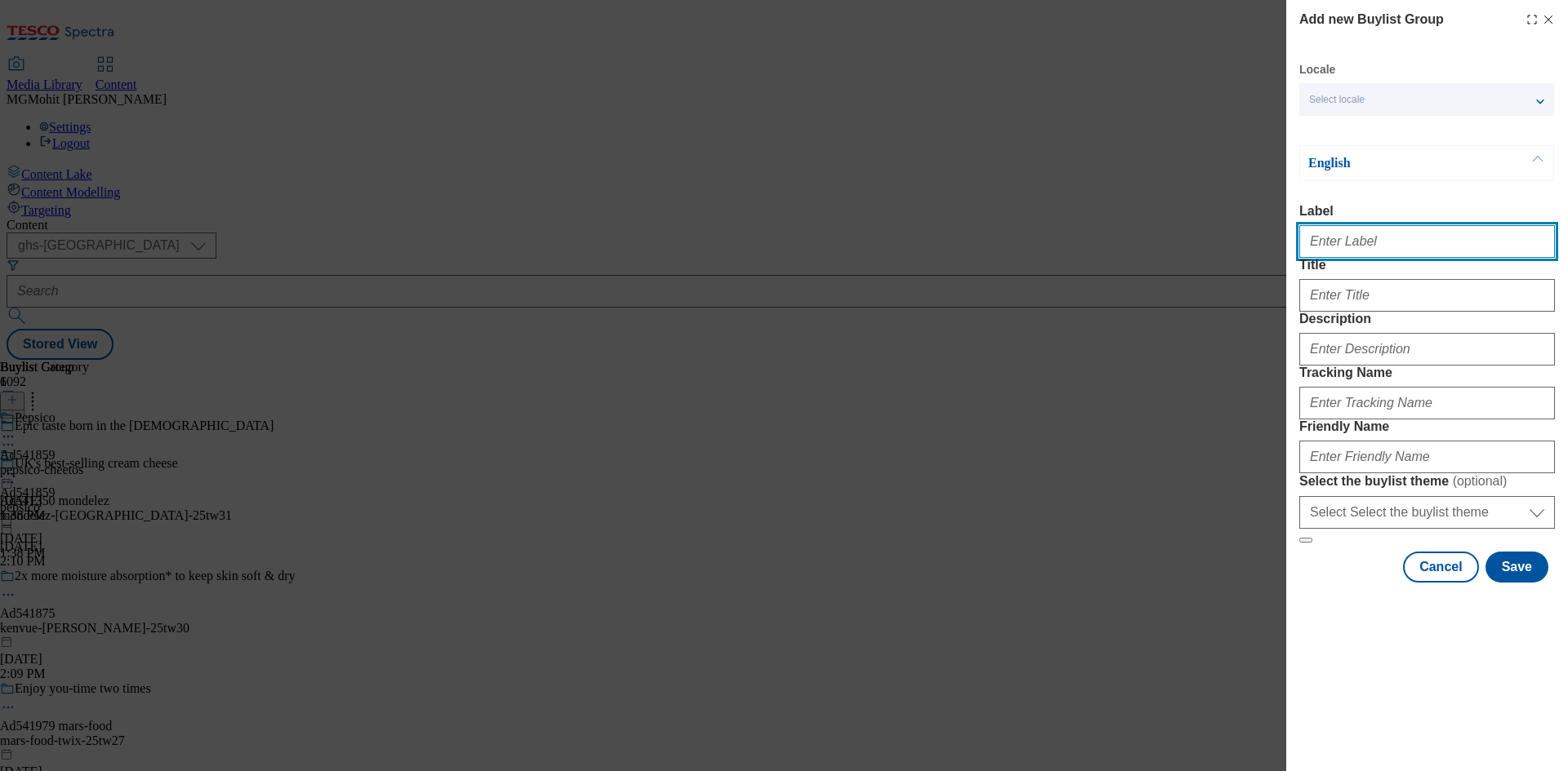
click at [1352, 253] on input "Label" at bounding box center [1427, 241] width 256 height 33
paste input "Ad541867 kenvue"
type input "Ad541867 kenvue"
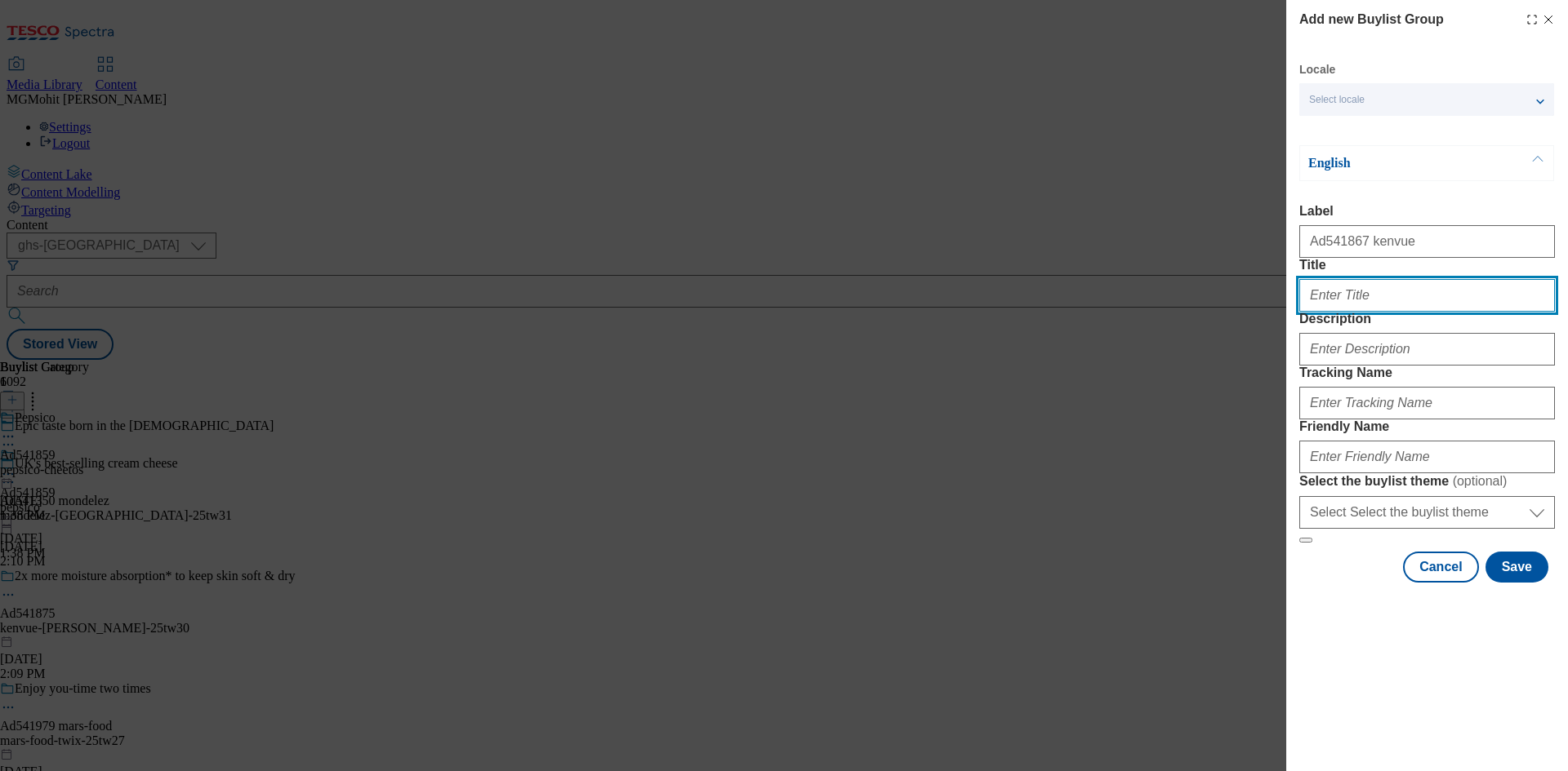
click at [1448, 312] on input "Title" at bounding box center [1427, 295] width 256 height 33
paste input "Relieves very [MEDICAL_DATA] in 60""
type input "Relieves very [MEDICAL_DATA] in 60""
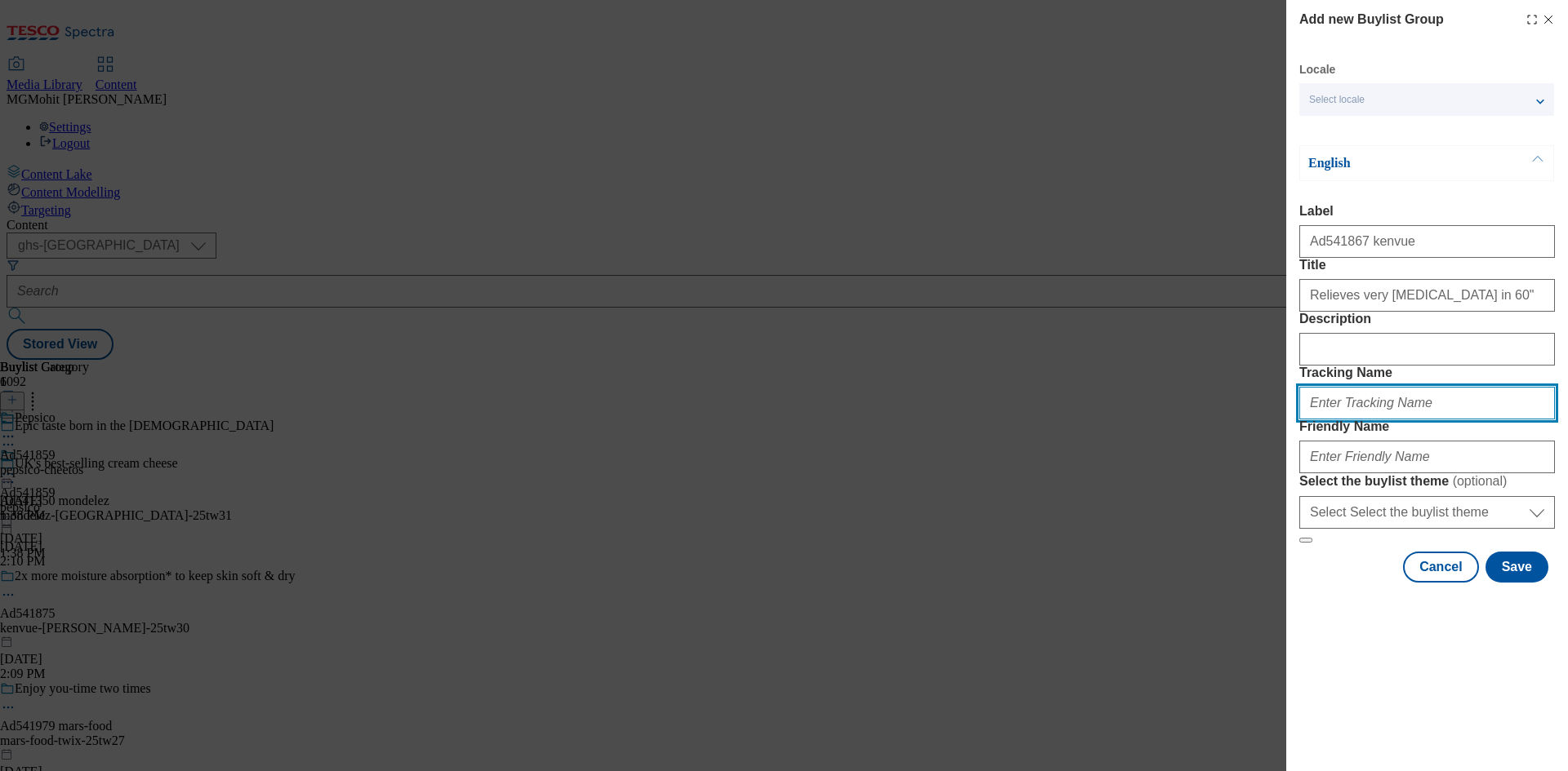
paste input "DH_AD541867"
type input "DH_AD541867"
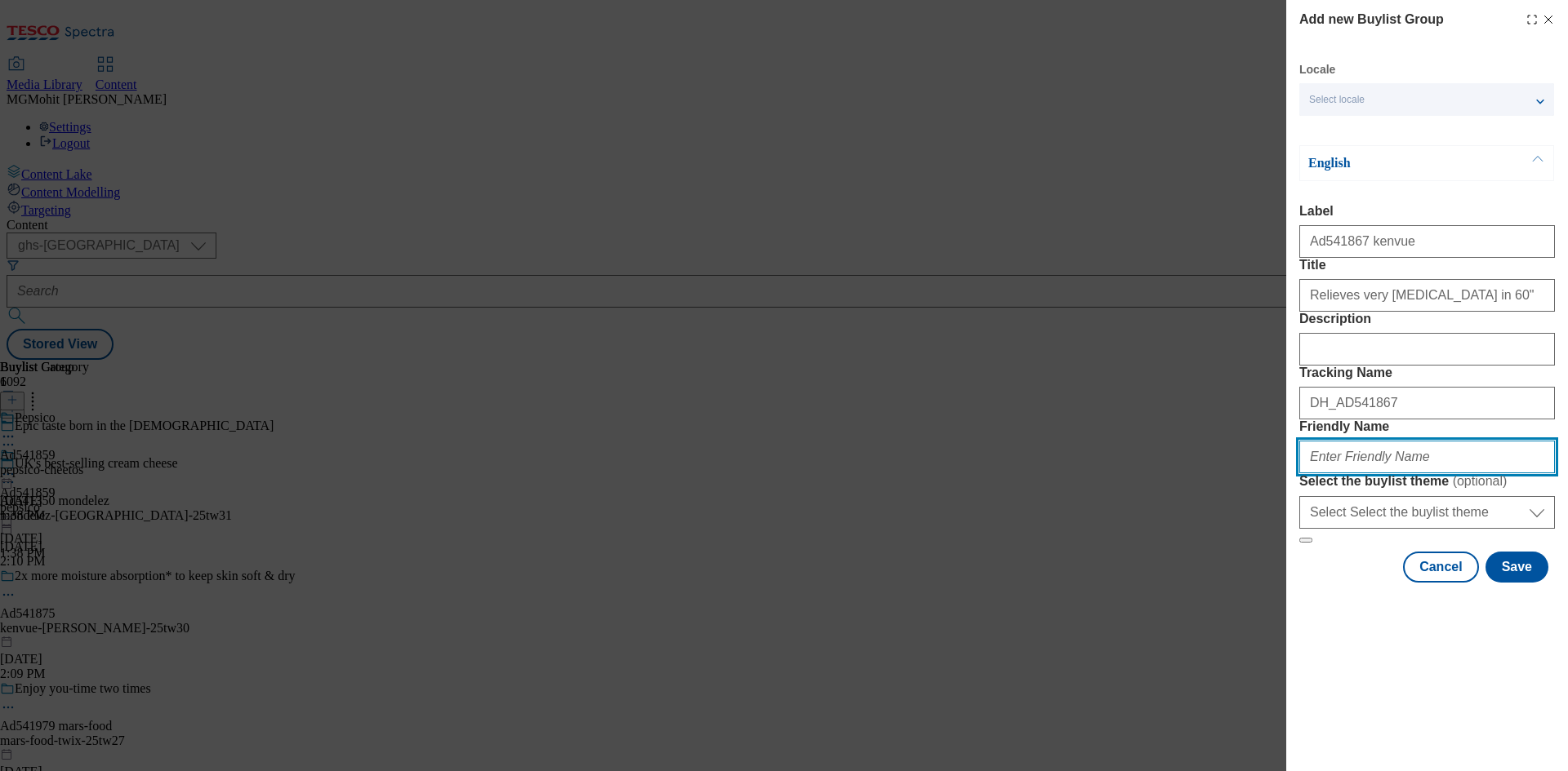
click at [1434, 473] on input "Friendly Name" at bounding box center [1427, 456] width 256 height 33
paste input "kenvue-aveeno-skin-relief-25tw30"
type input "kenvue-aveeno-skin-relief-25tw30"
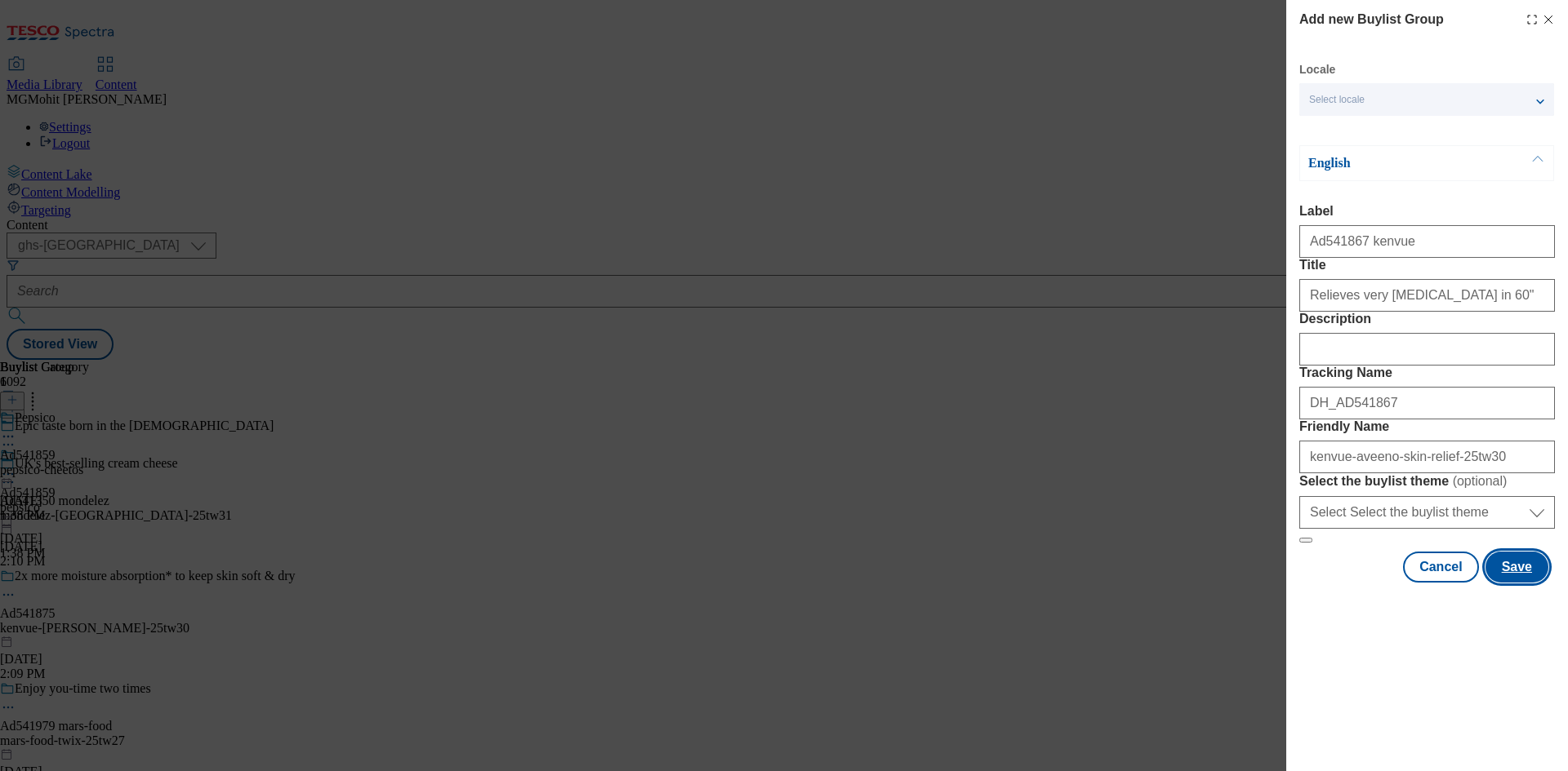
click at [1510, 582] on button "Save" at bounding box center [1517, 567] width 63 height 31
click at [1554, 17] on icon "Modal" at bounding box center [1548, 20] width 13 height 13
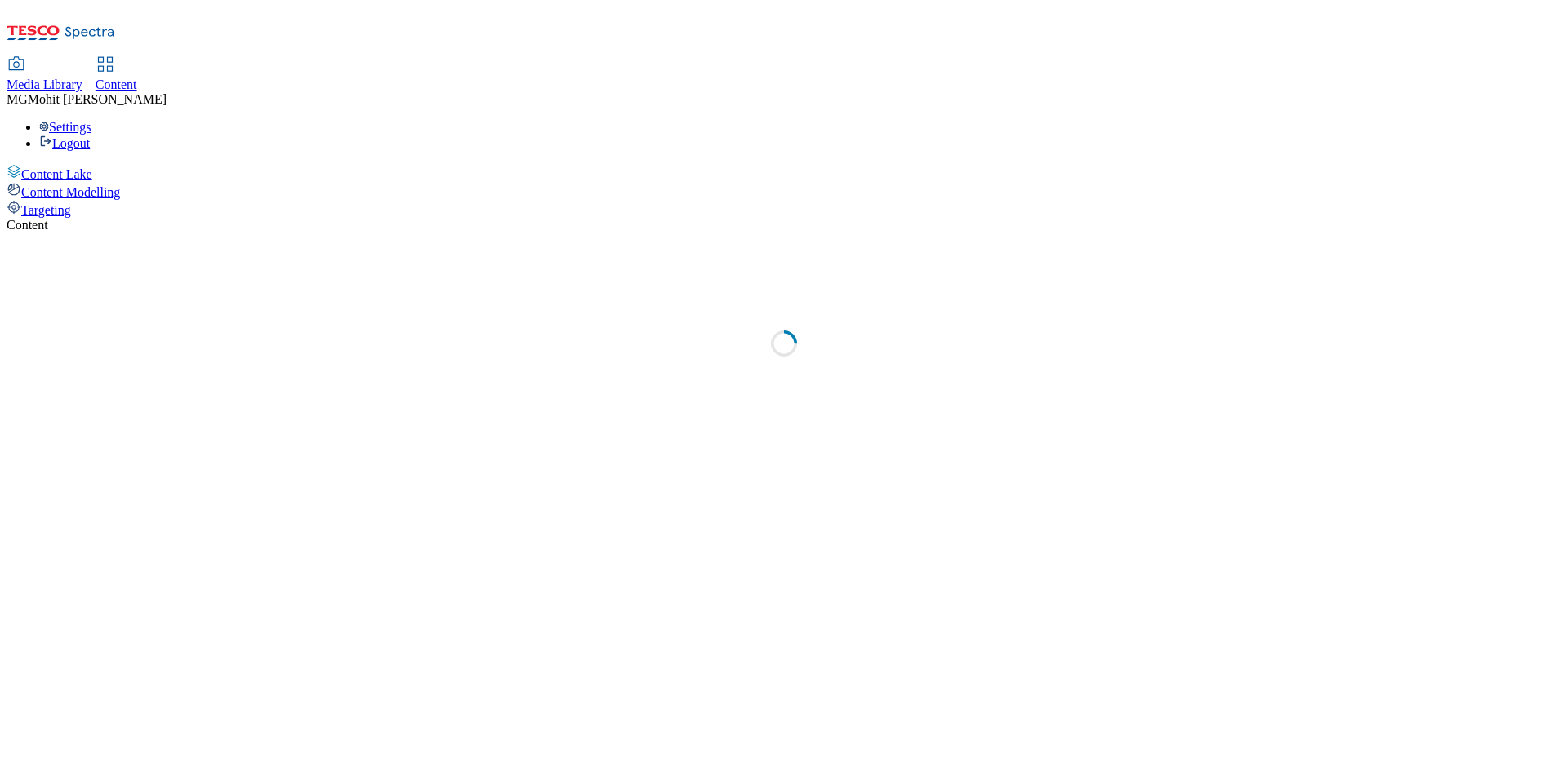
select select "ghs-[GEOGRAPHIC_DATA]"
